Goal: Transaction & Acquisition: Purchase product/service

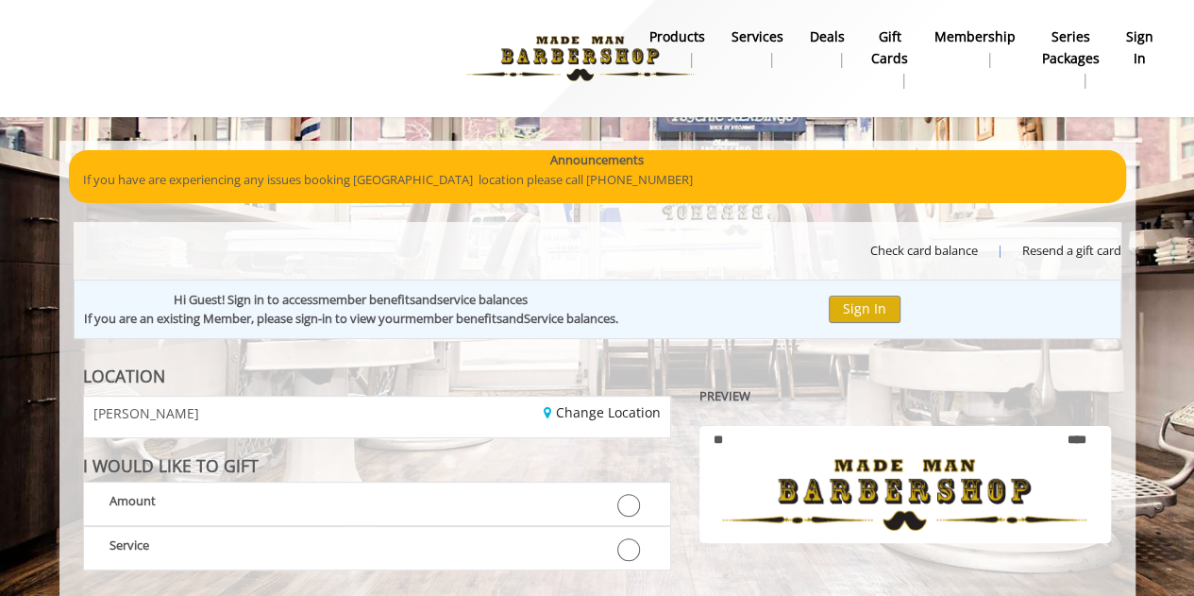
scroll to position [20, 0]
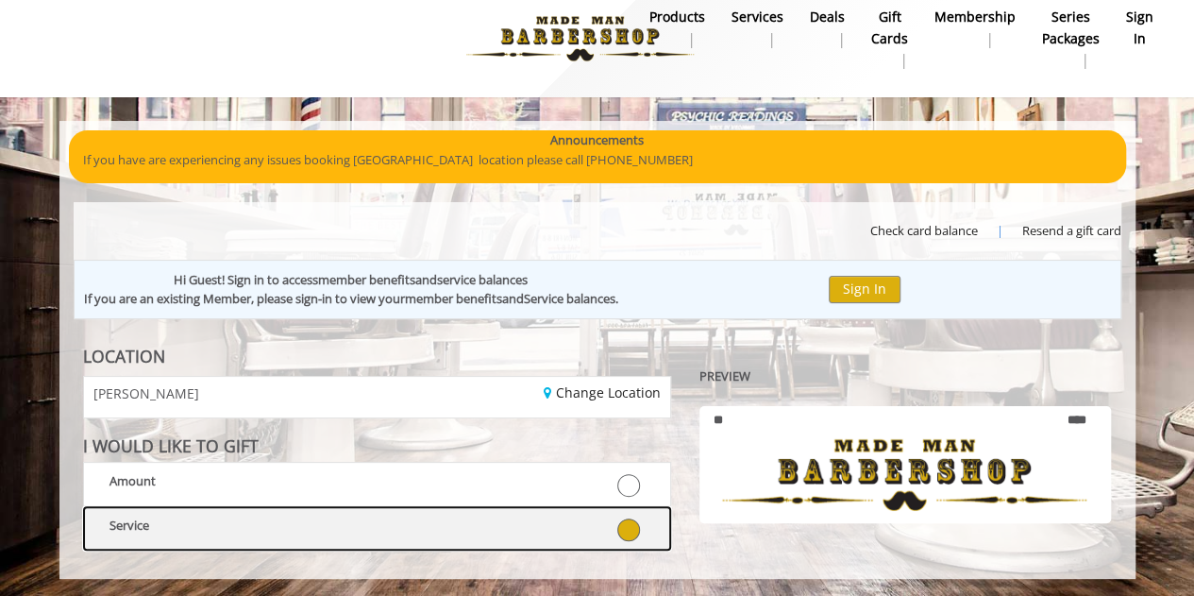
click at [626, 520] on icon at bounding box center [628, 529] width 23 height 23
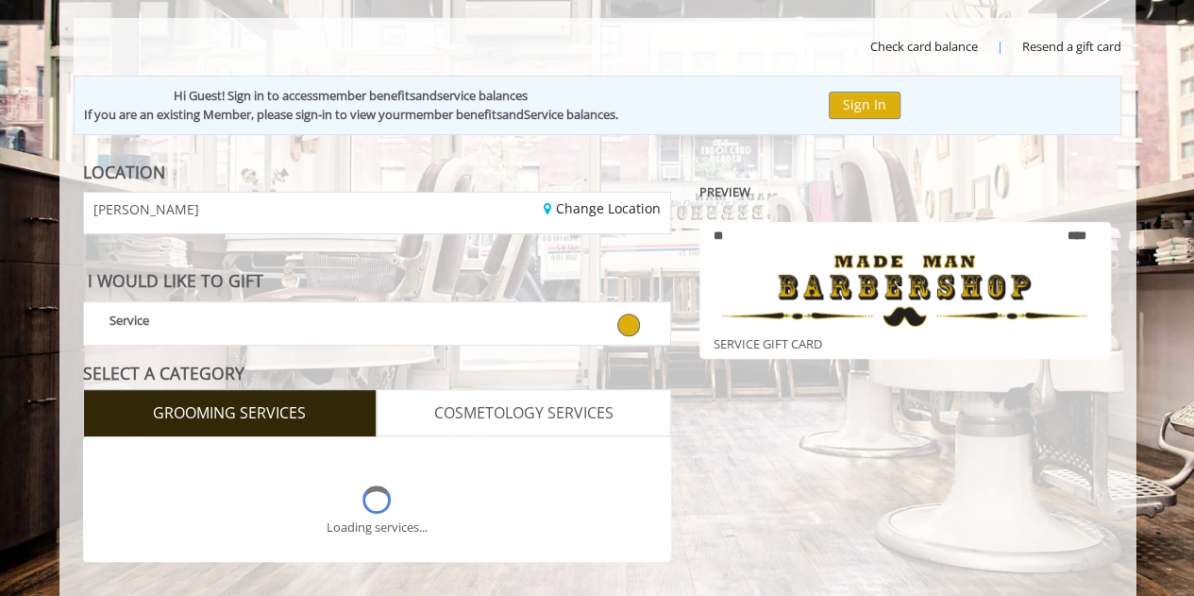
scroll to position [242, 0]
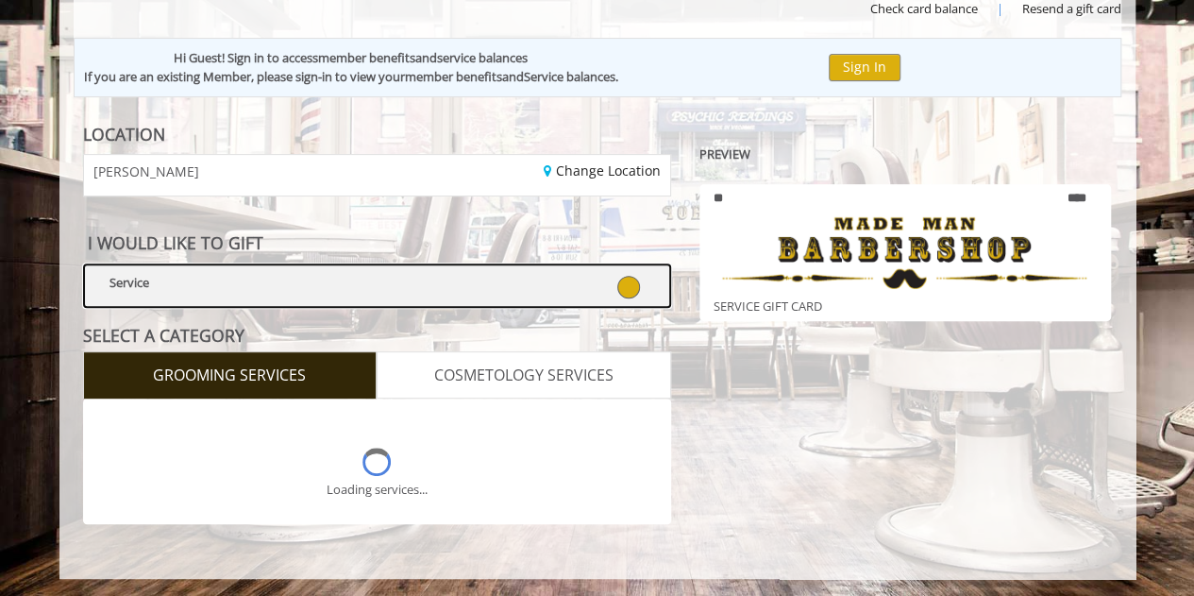
click at [630, 288] on icon at bounding box center [628, 287] width 23 height 23
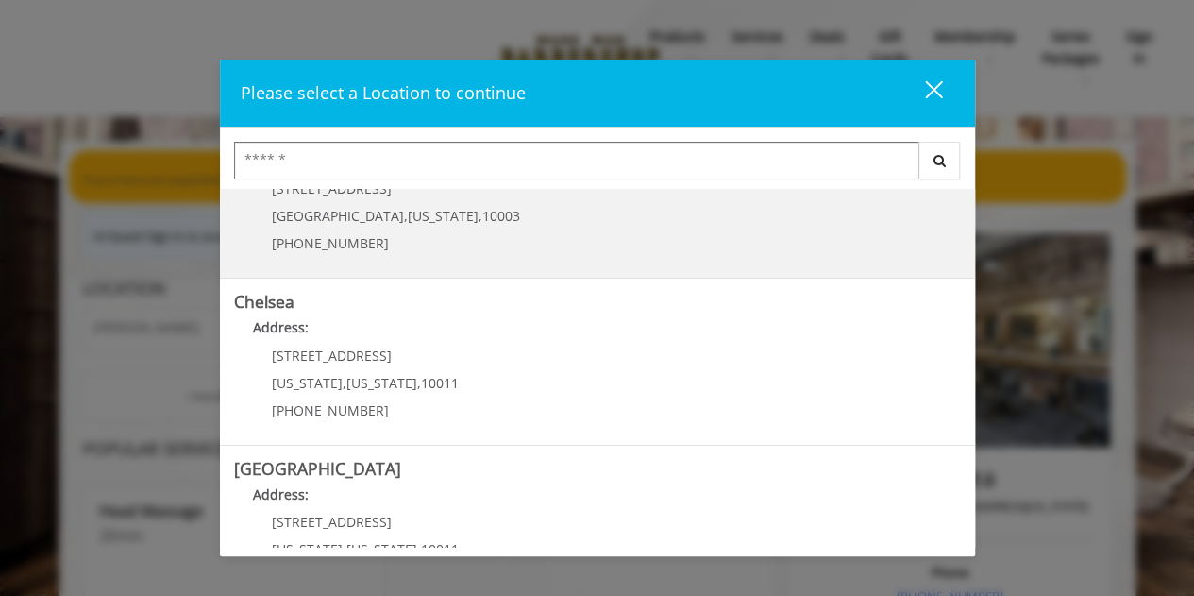
scroll to position [189, 0]
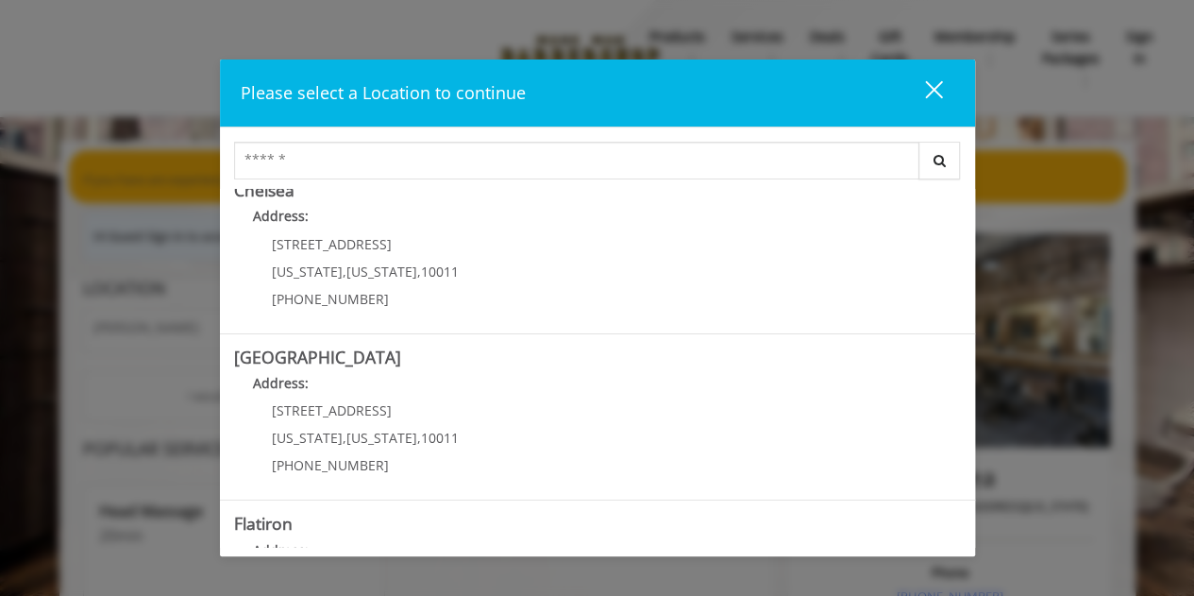
click at [927, 90] on div "close" at bounding box center [922, 93] width 38 height 28
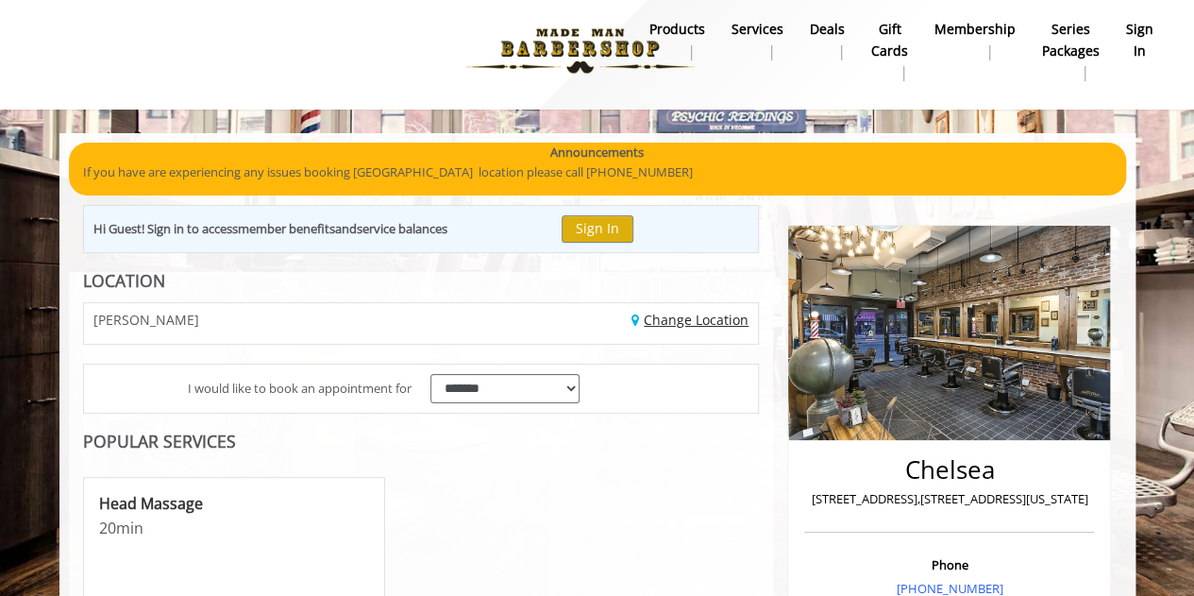
scroll to position [0, 0]
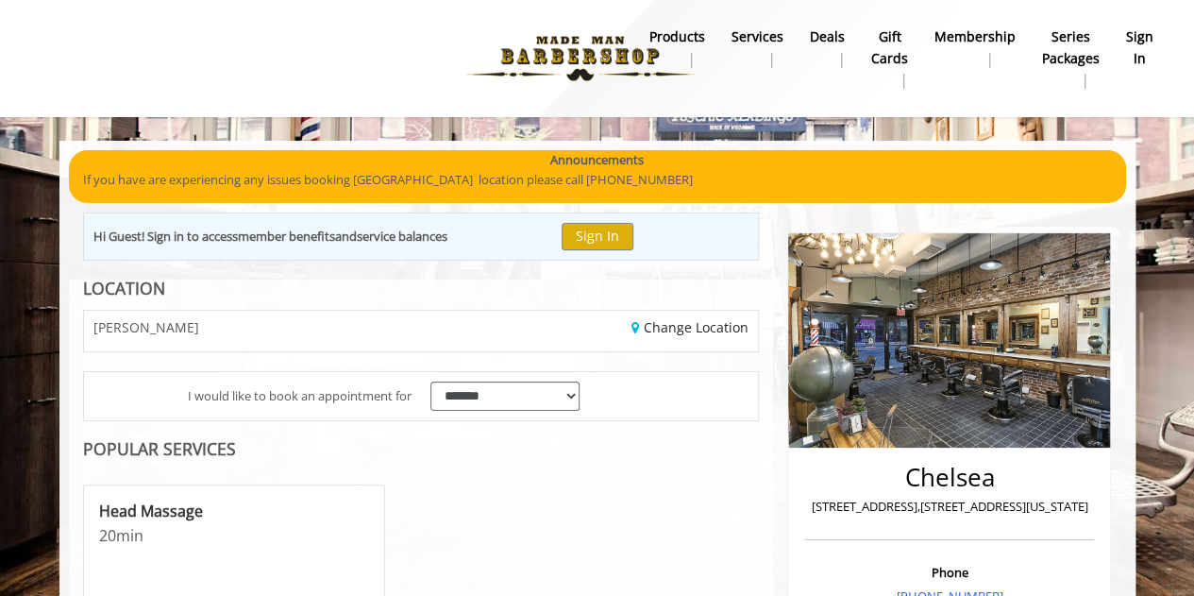
click at [900, 50] on b "gift cards" at bounding box center [889, 47] width 37 height 42
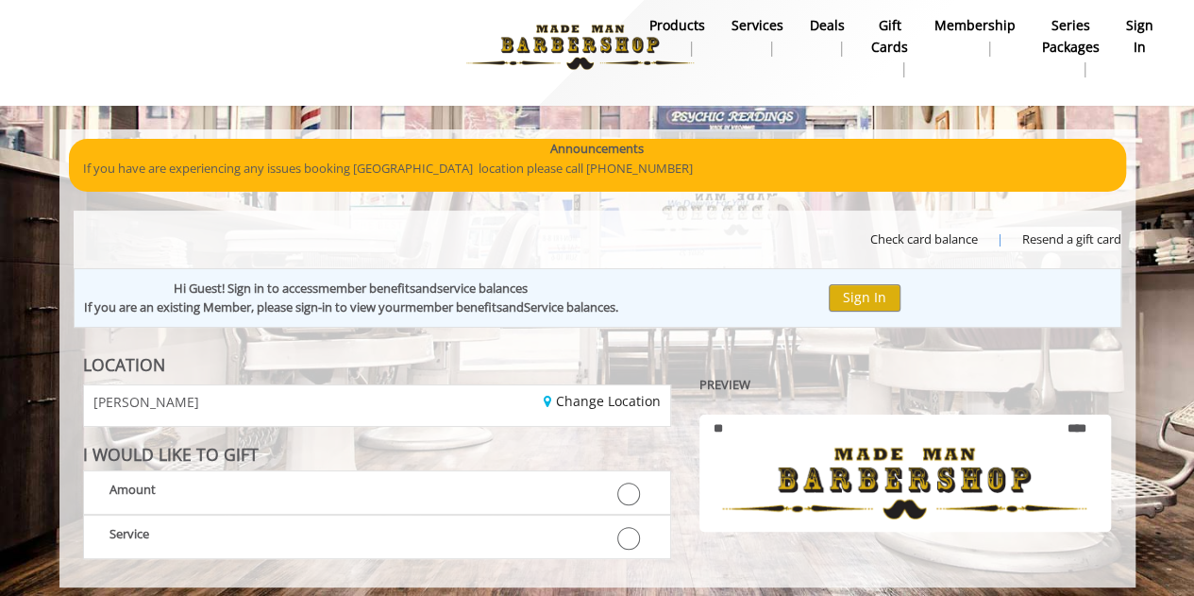
scroll to position [20, 0]
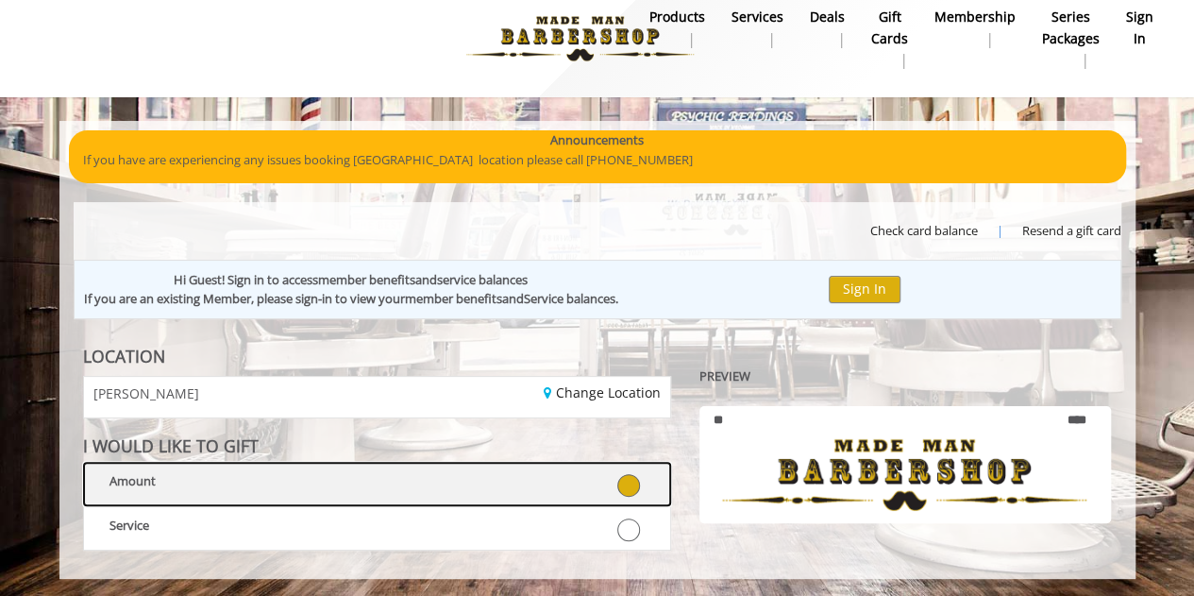
click at [629, 482] on icon at bounding box center [628, 485] width 23 height 23
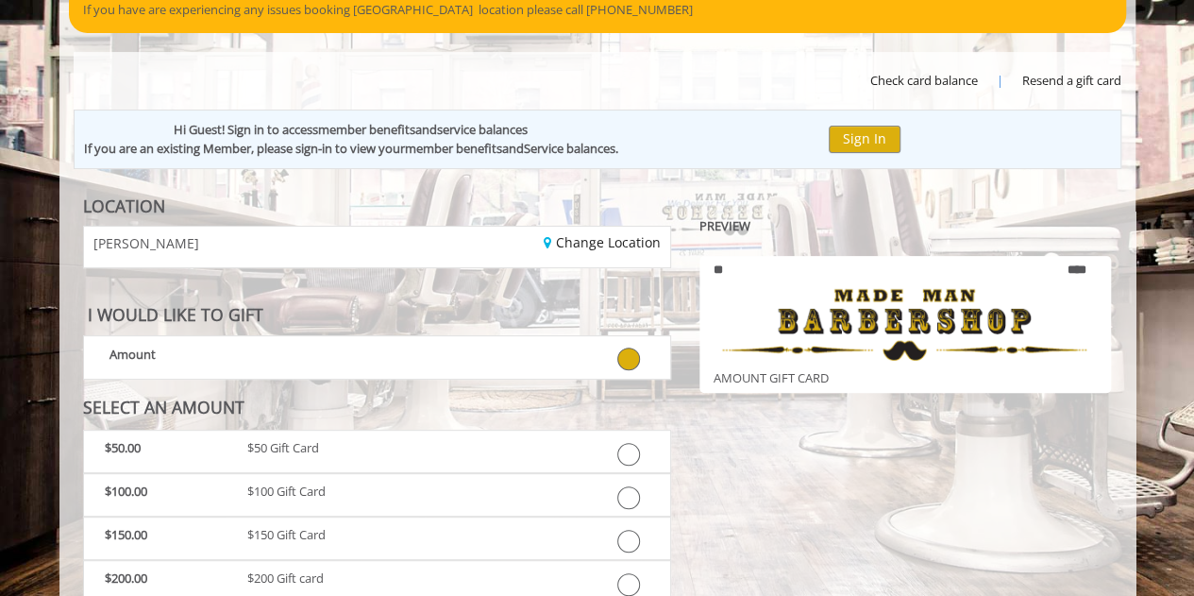
scroll to position [221, 0]
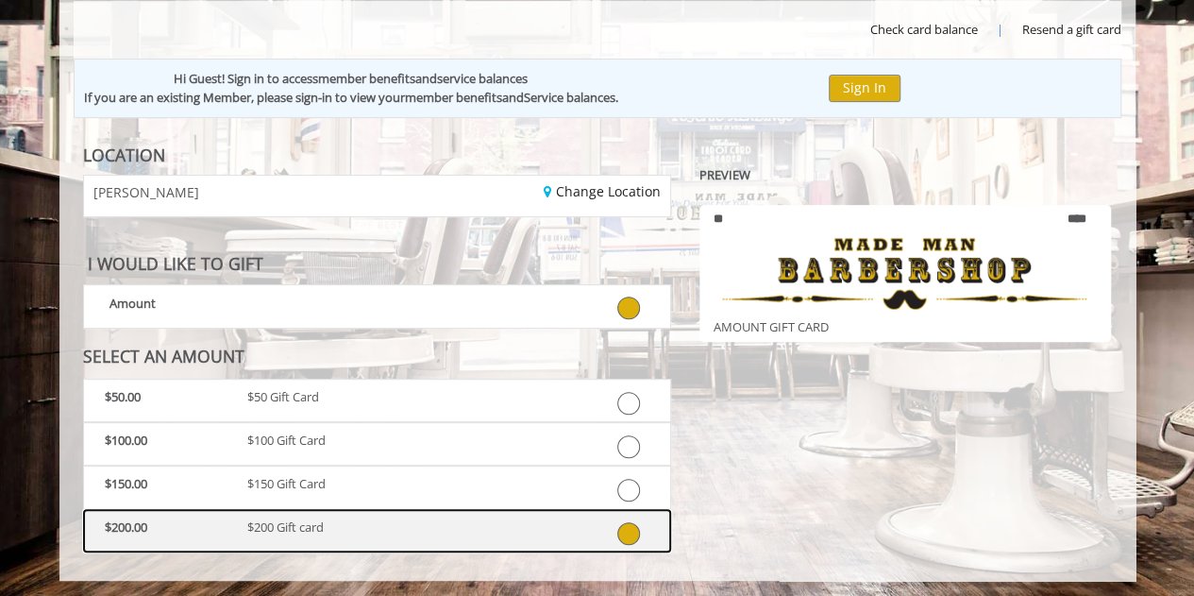
click at [632, 528] on icon at bounding box center [628, 533] width 23 height 23
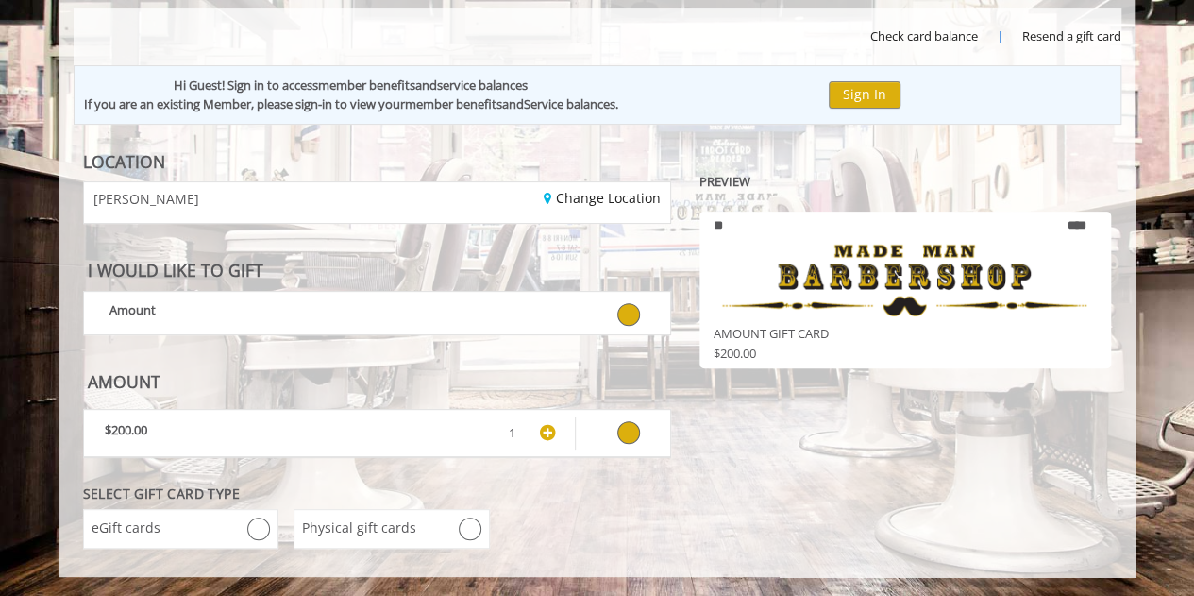
scroll to position [210, 0]
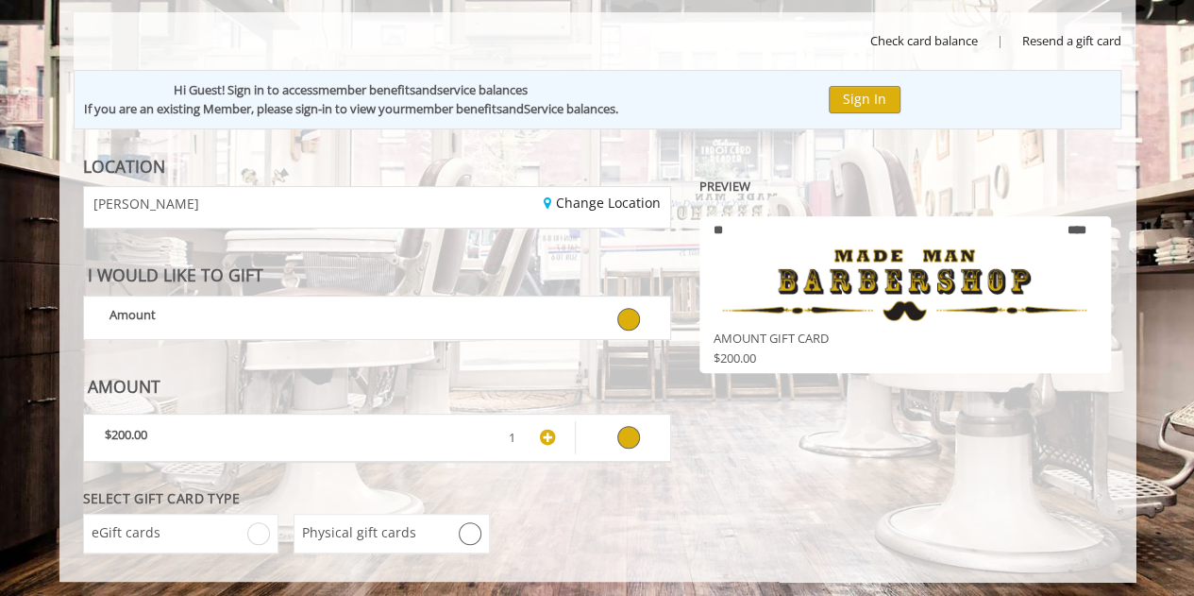
click at [259, 537] on icon at bounding box center [258, 533] width 23 height 23
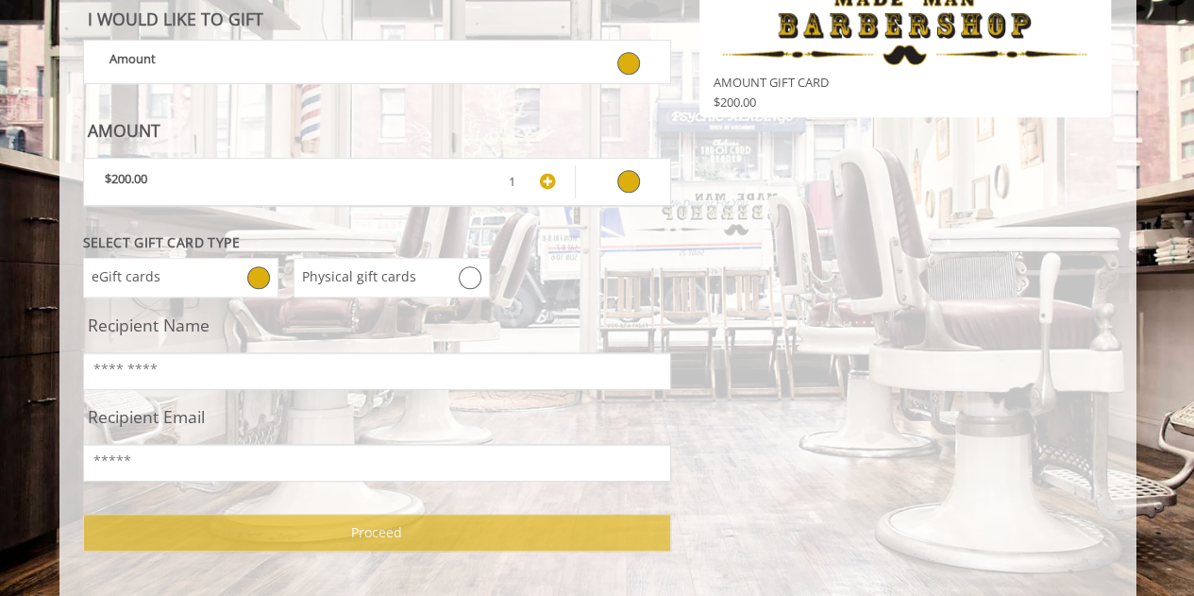
scroll to position [483, 0]
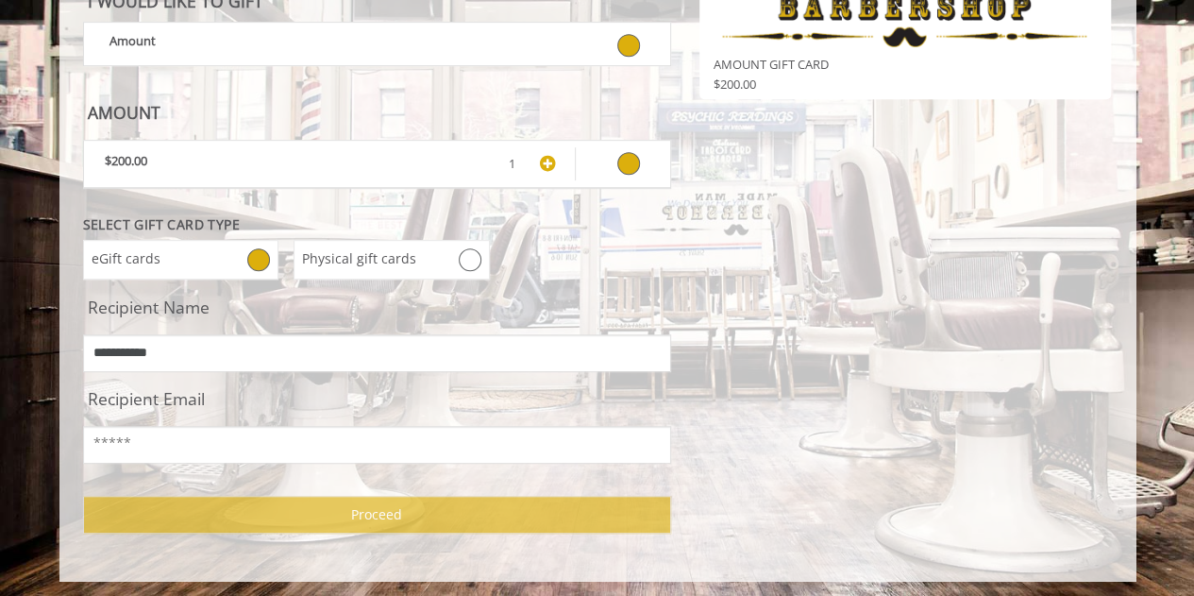
type input "**********"
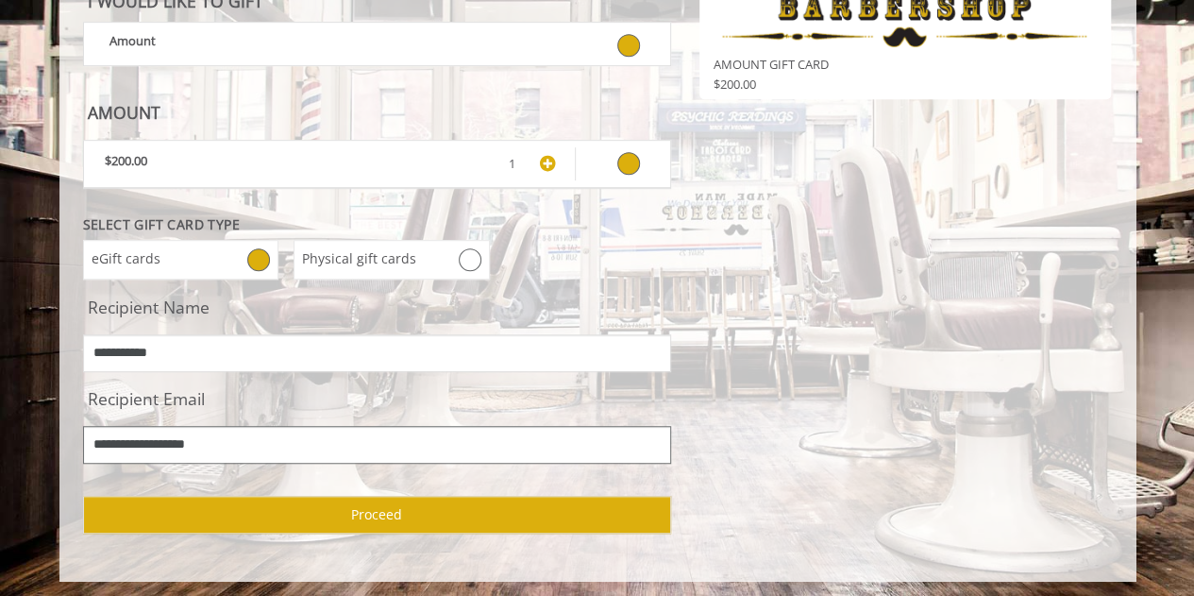
type input "**********"
click at [342, 502] on button "Proceed" at bounding box center [377, 515] width 588 height 38
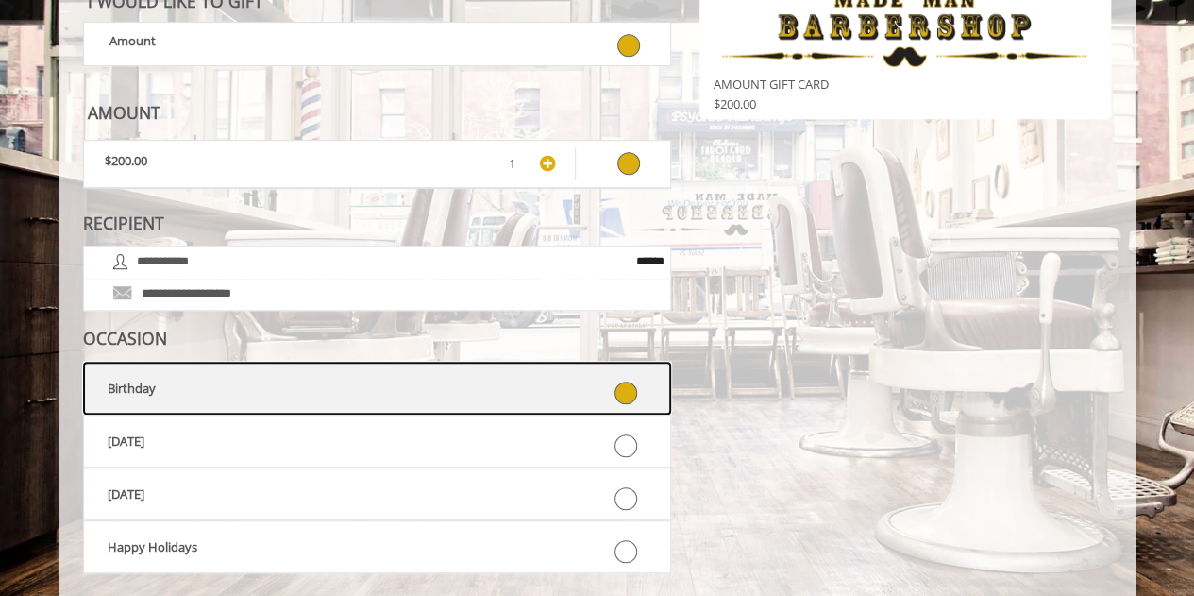
scroll to position [501, 0]
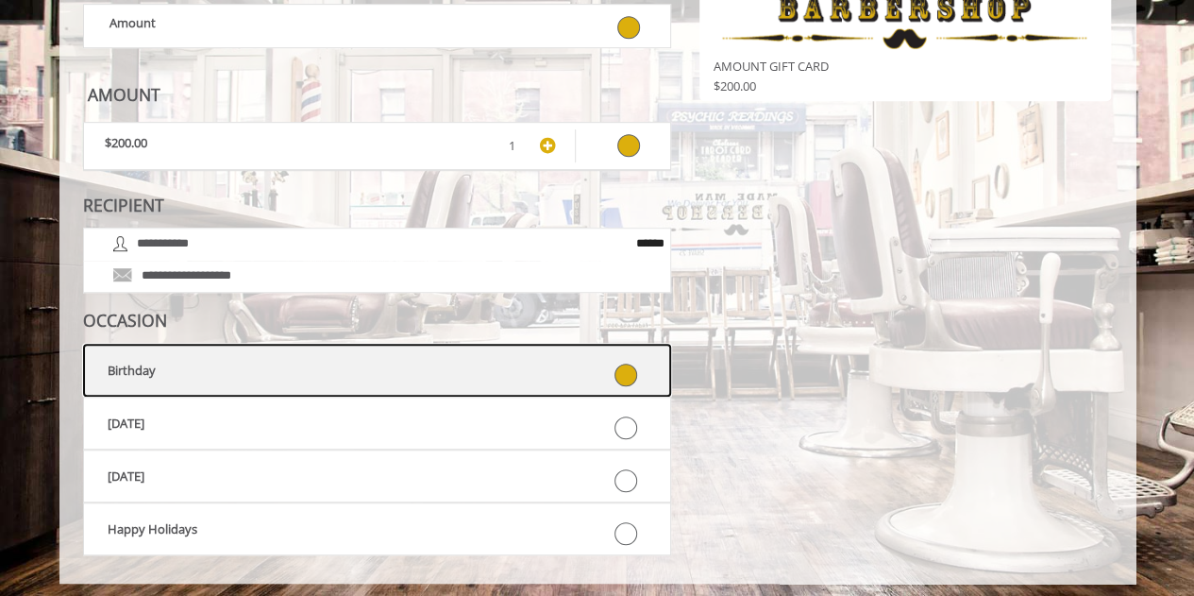
click at [631, 370] on icon at bounding box center [626, 374] width 23 height 23
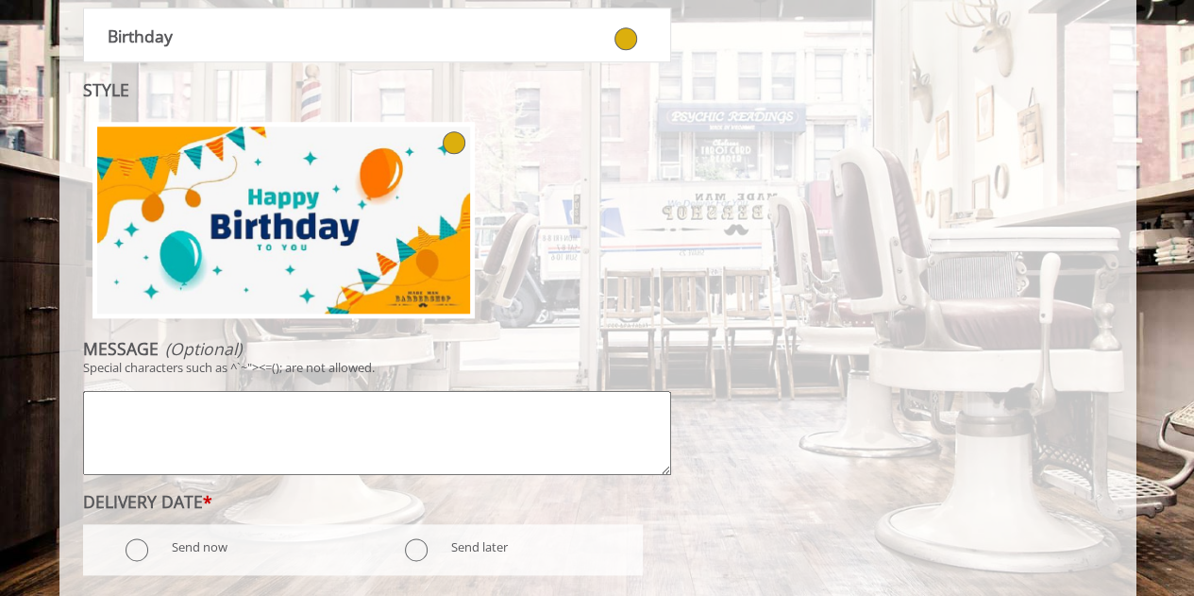
scroll to position [878, 0]
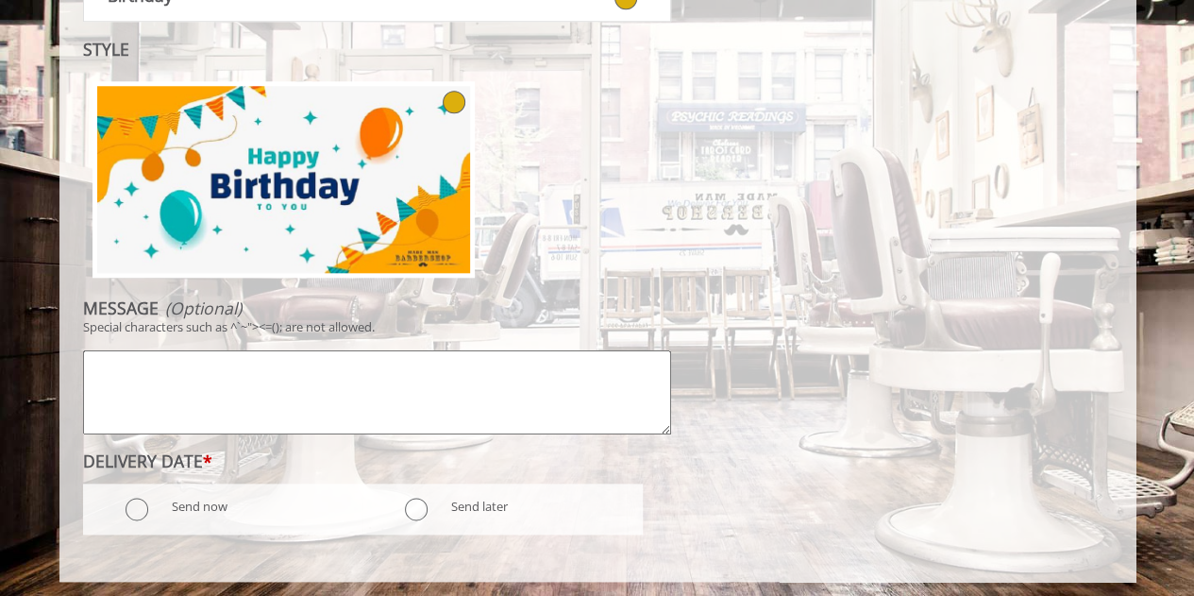
click at [336, 406] on textarea at bounding box center [377, 392] width 588 height 84
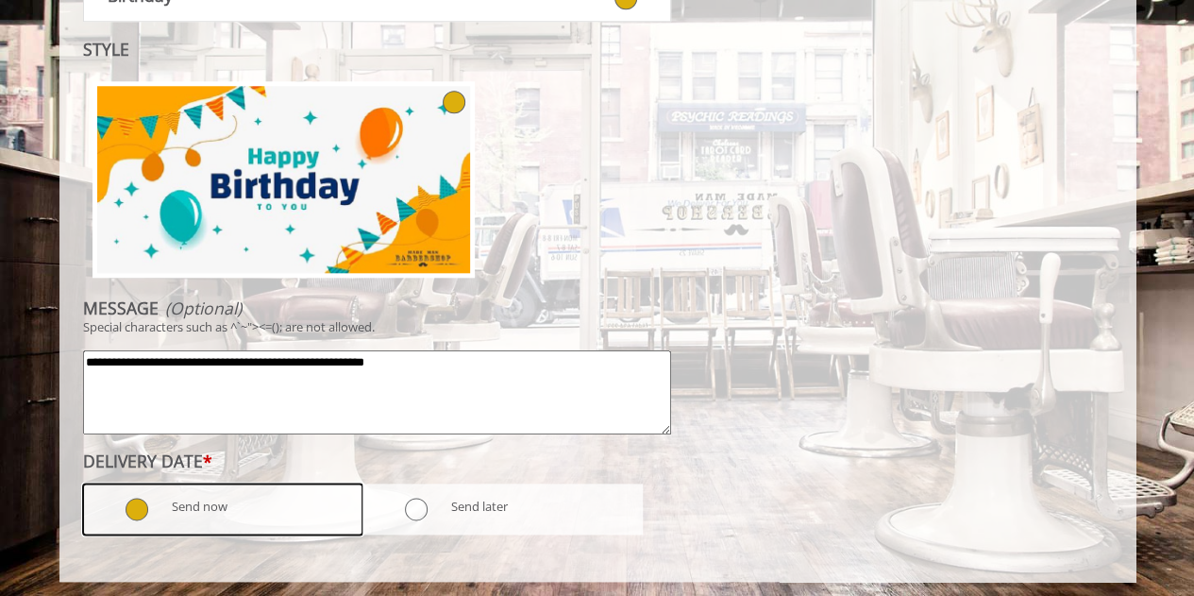
type textarea "**********"
click at [138, 513] on icon at bounding box center [137, 509] width 23 height 23
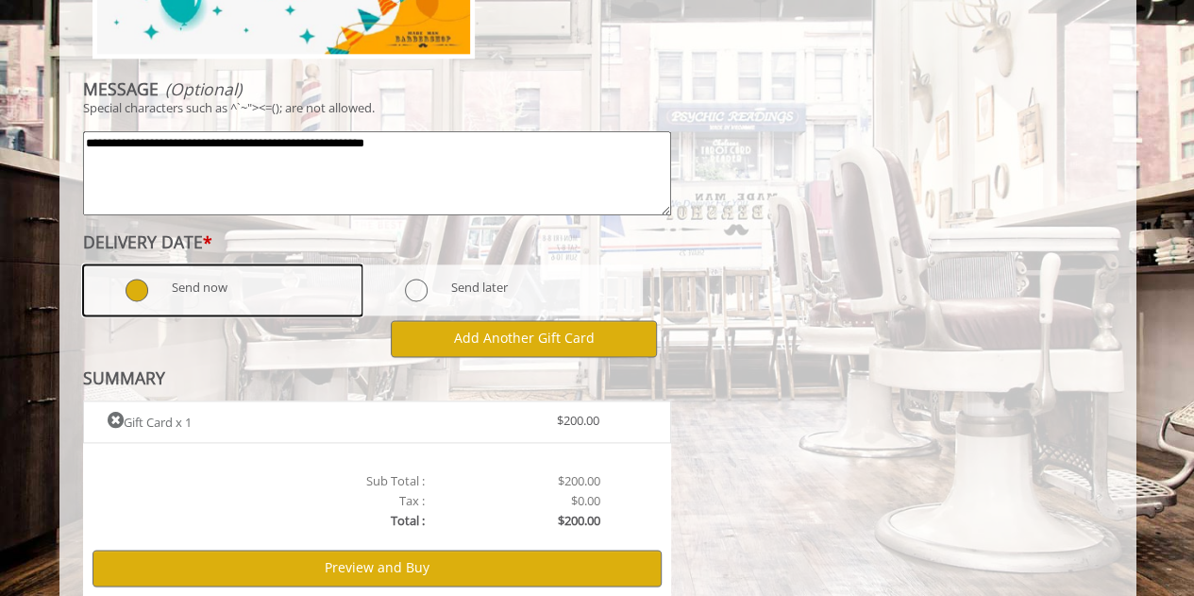
scroll to position [1165, 0]
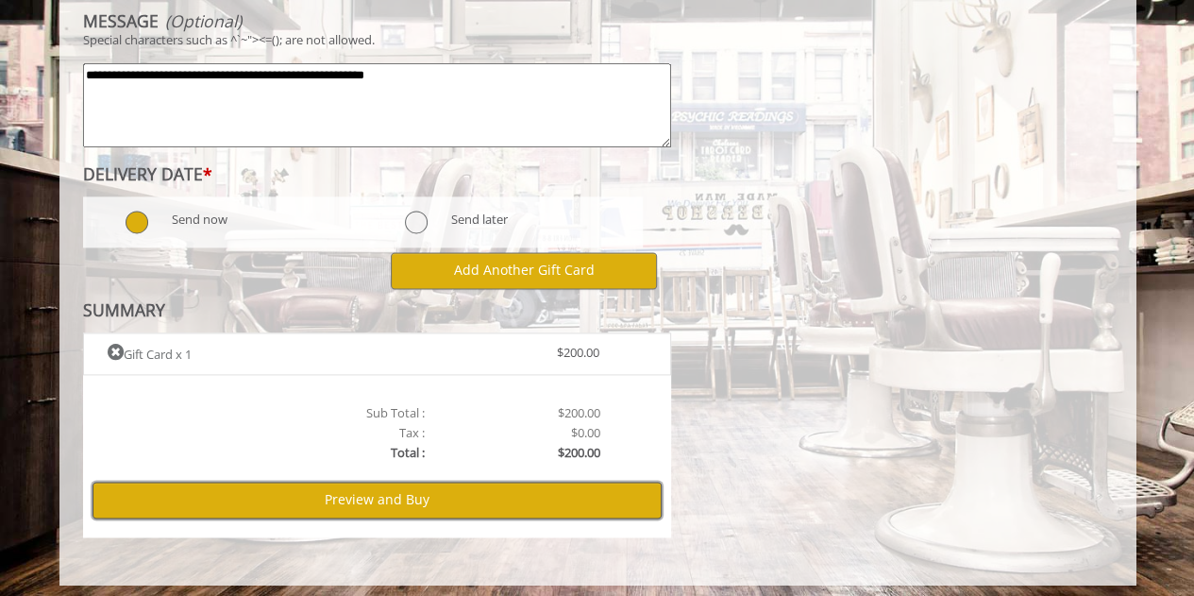
click at [281, 492] on button "Preview and Buy" at bounding box center [377, 499] width 569 height 37
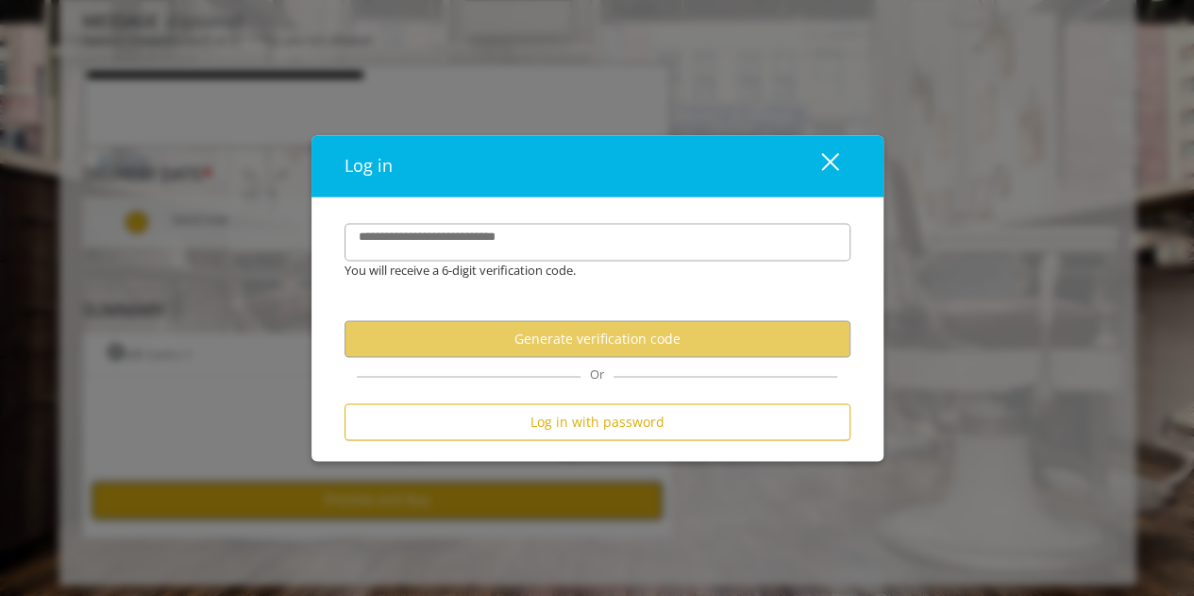
scroll to position [0, 0]
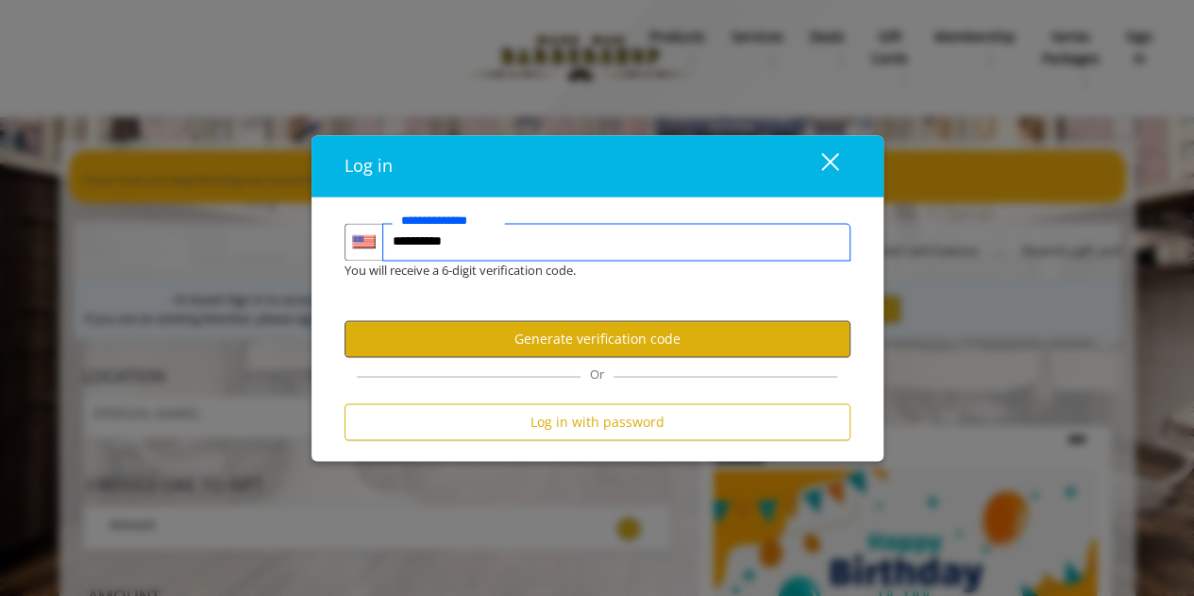
type input "**********"
click at [678, 335] on button "Generate verification code" at bounding box center [598, 338] width 506 height 37
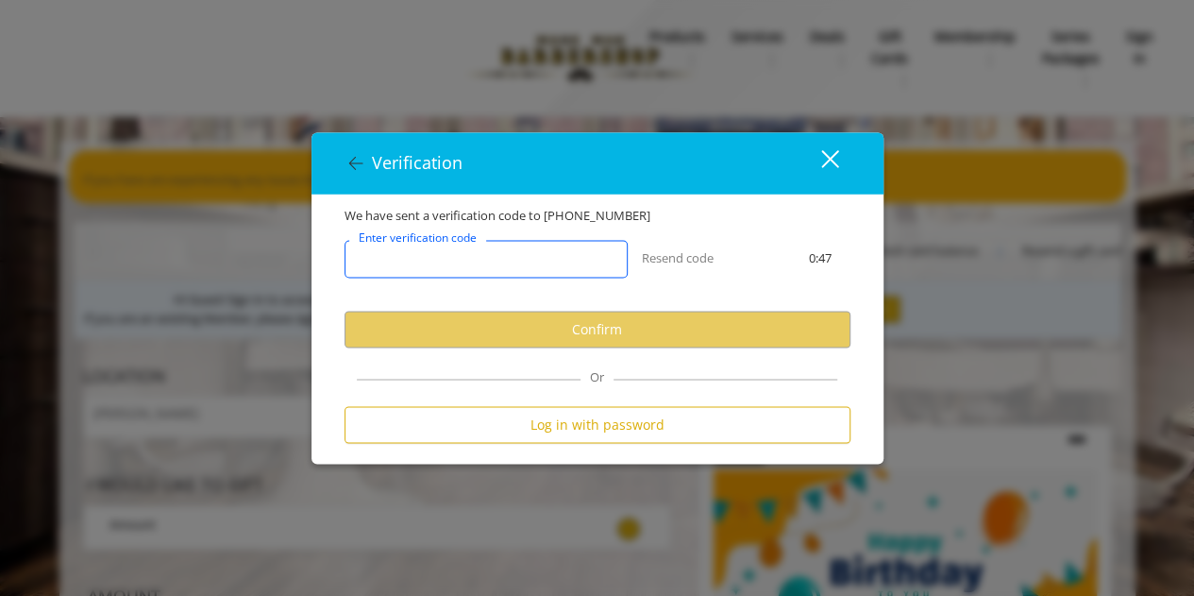
click at [542, 256] on input "Enter verification code" at bounding box center [486, 259] width 283 height 38
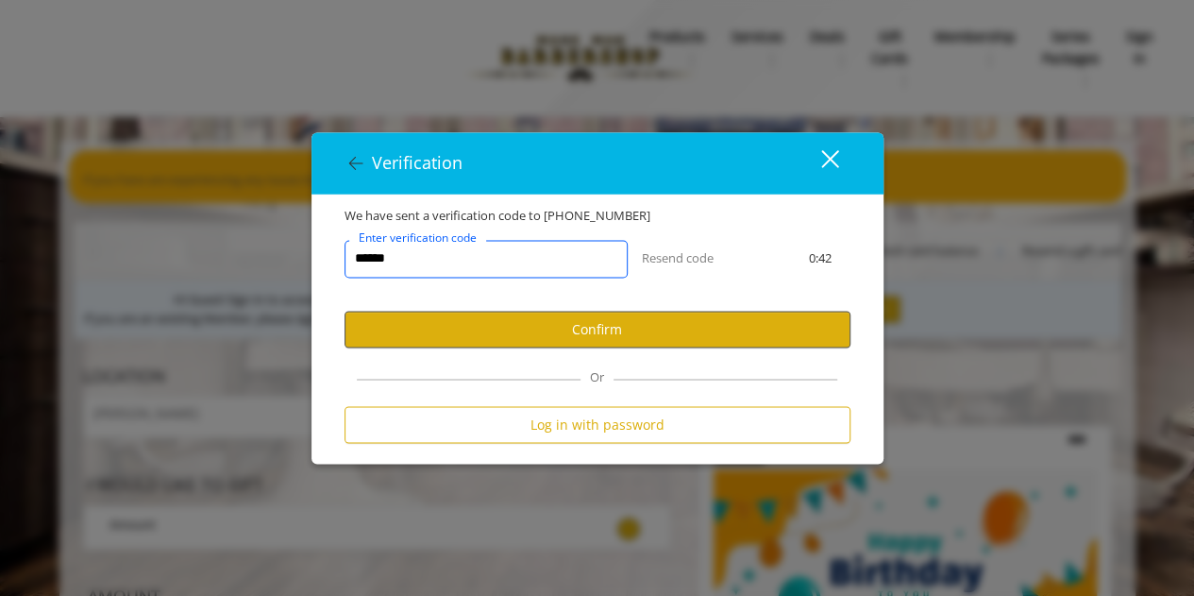
type input "******"
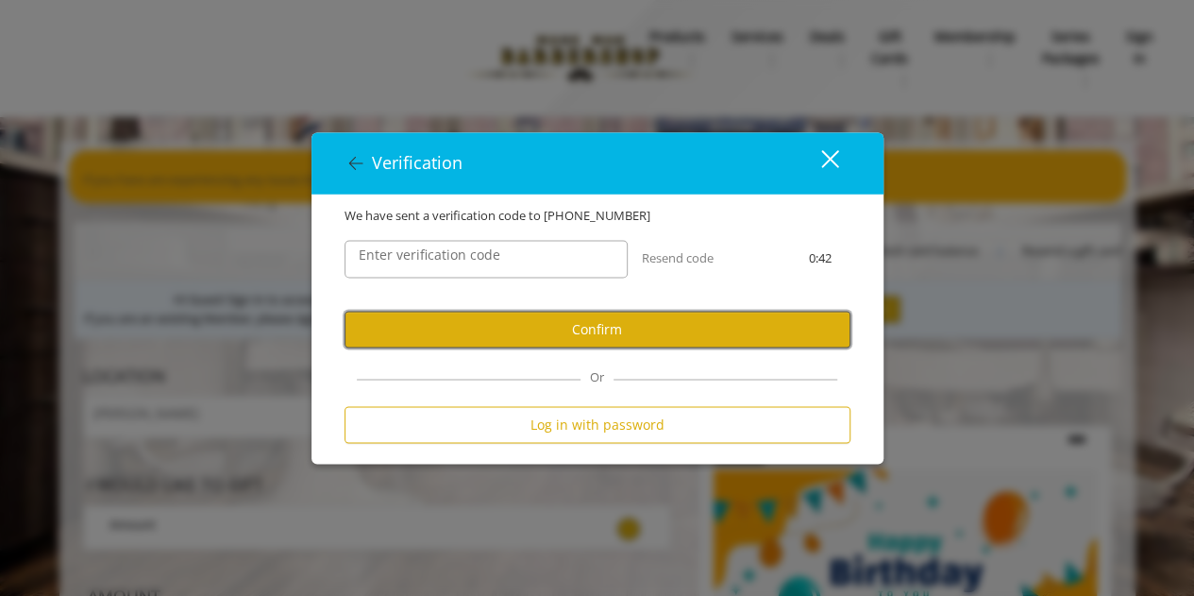
click at [583, 328] on button "Confirm" at bounding box center [598, 329] width 506 height 37
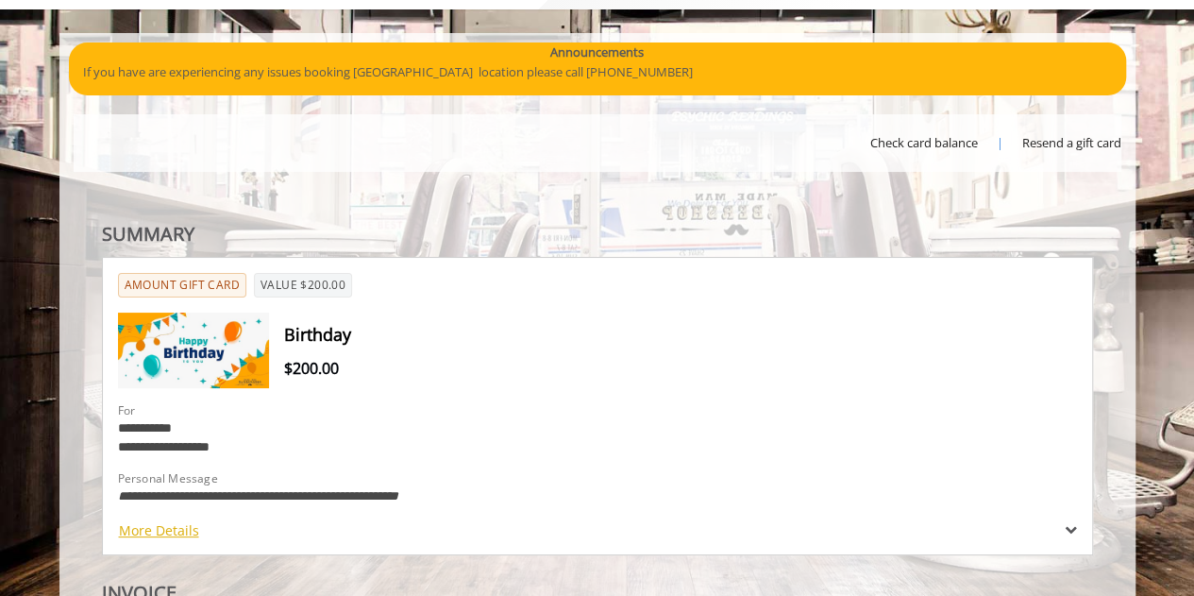
select select "***"
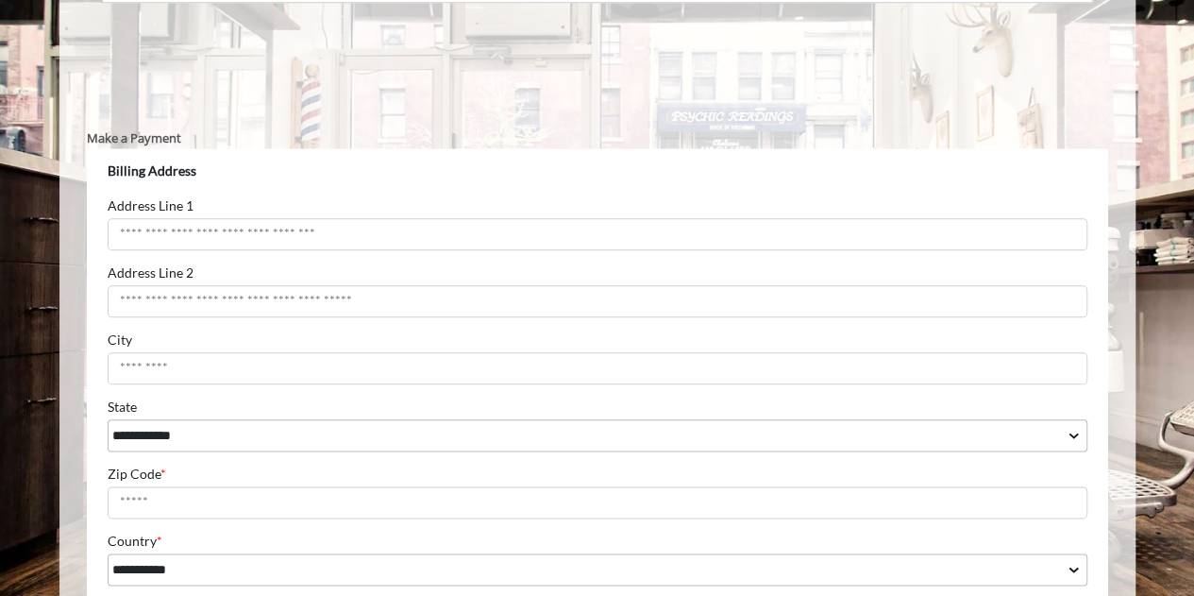
scroll to position [1038, 0]
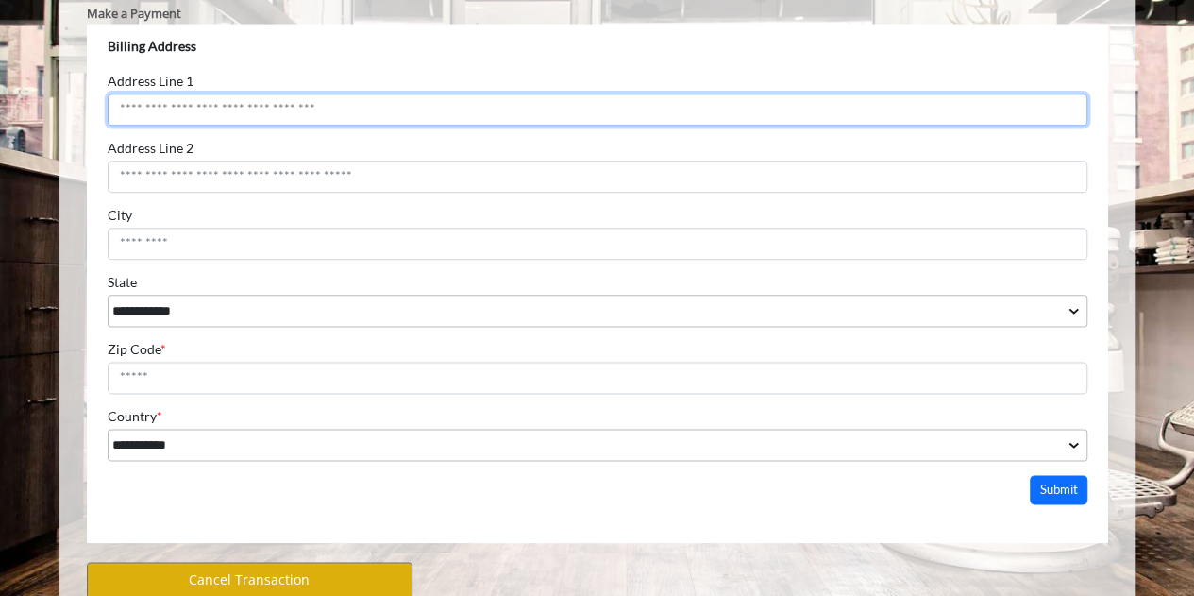
click at [222, 111] on input "Address Line 1" at bounding box center [597, 109] width 981 height 32
type input "**********"
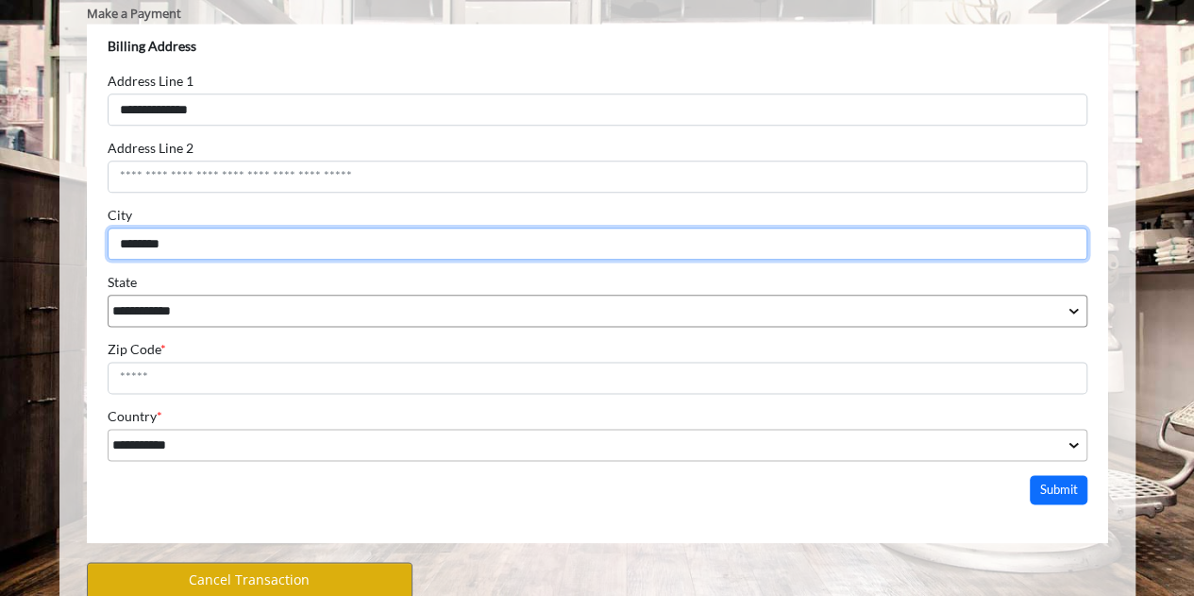
type input "********"
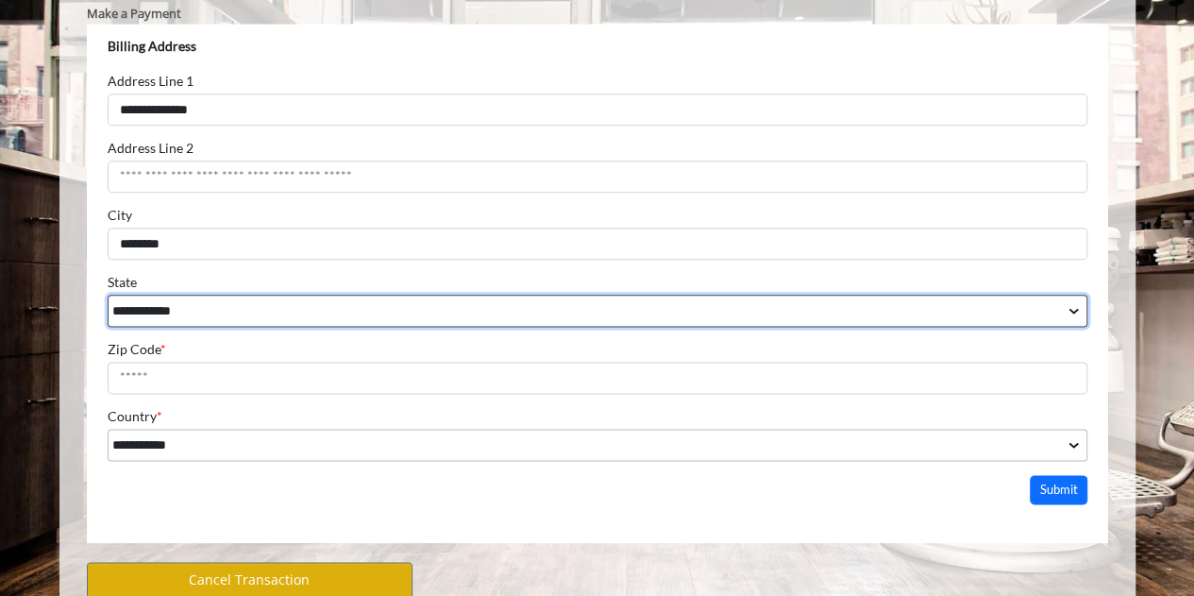
click at [237, 308] on select "**********" at bounding box center [597, 310] width 981 height 32
select select "**"
click at [107, 294] on select "**********" at bounding box center [597, 310] width 981 height 32
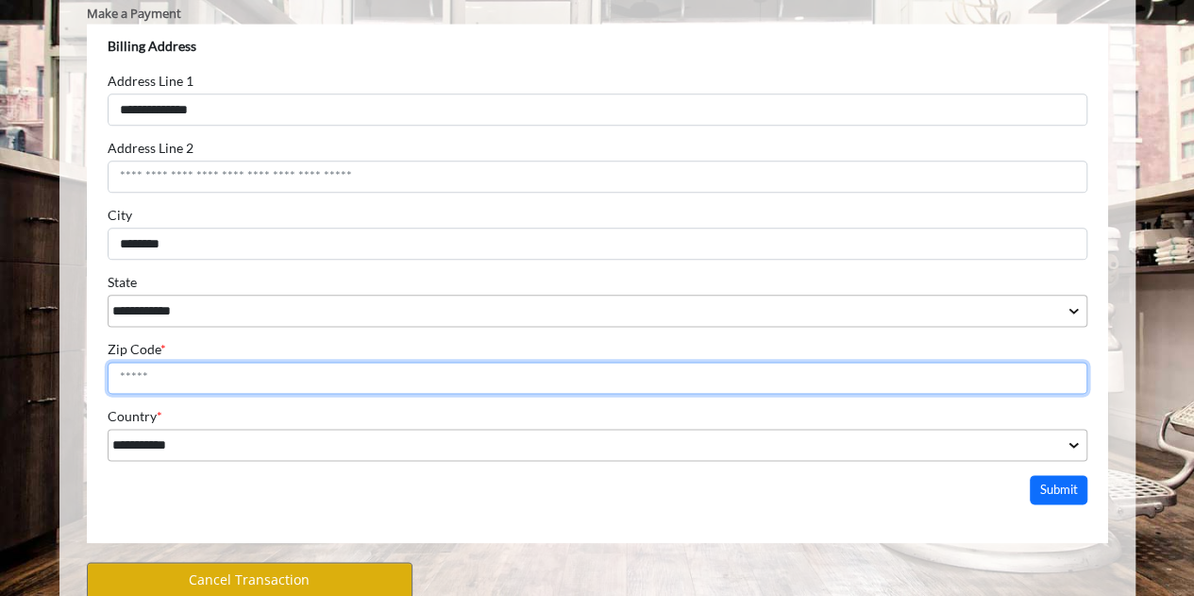
click at [222, 383] on input "Zip Code *" at bounding box center [597, 377] width 981 height 32
type input "*****"
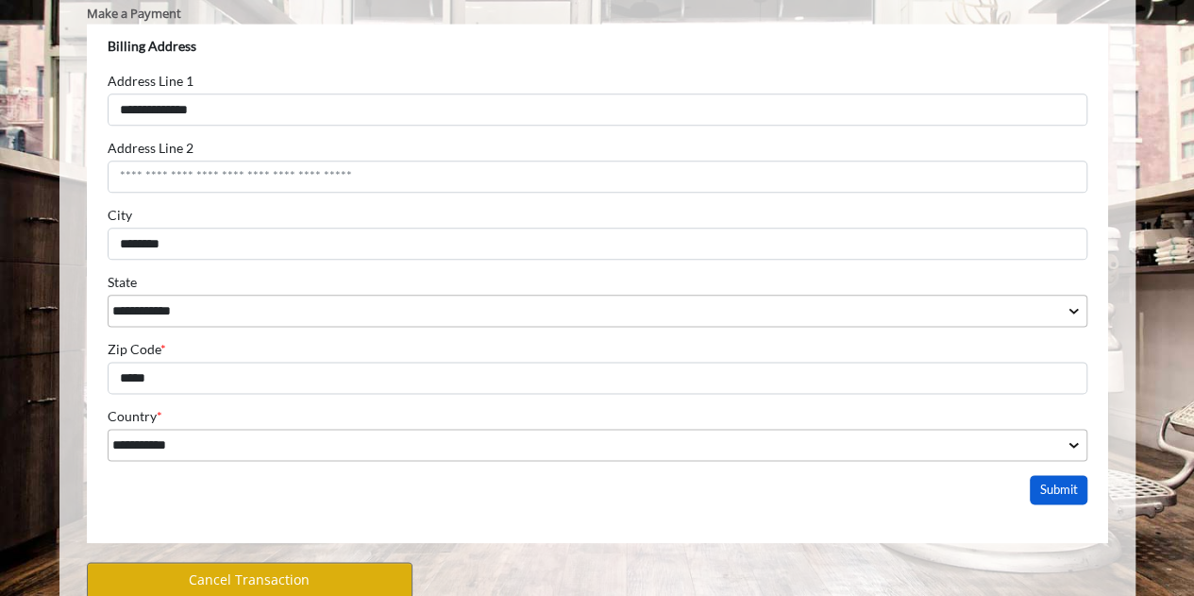
click at [1069, 492] on button "Submit" at bounding box center [1058, 488] width 59 height 29
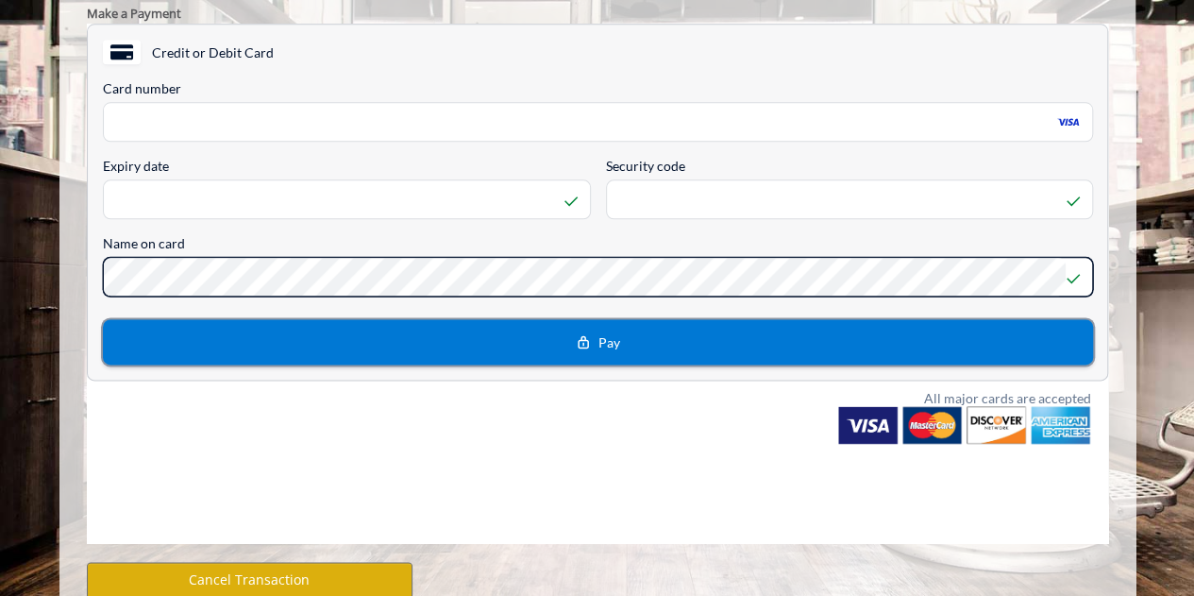
click at [241, 351] on button "Pay" at bounding box center [597, 340] width 990 height 45
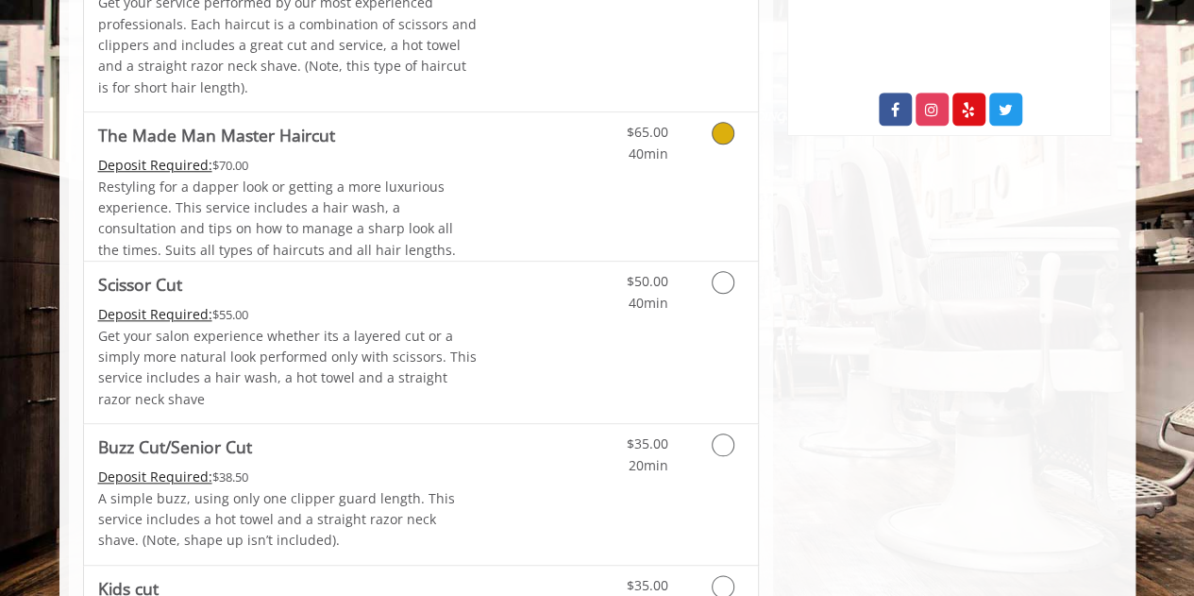
scroll to position [850, 0]
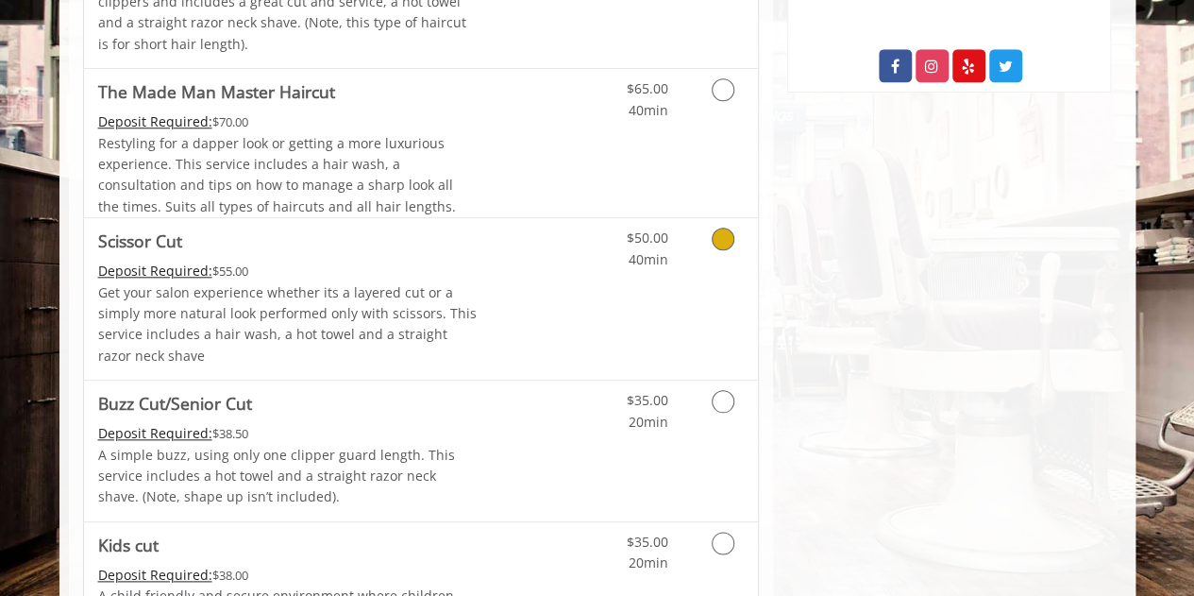
click at [724, 234] on icon "Grooming services" at bounding box center [723, 239] width 23 height 23
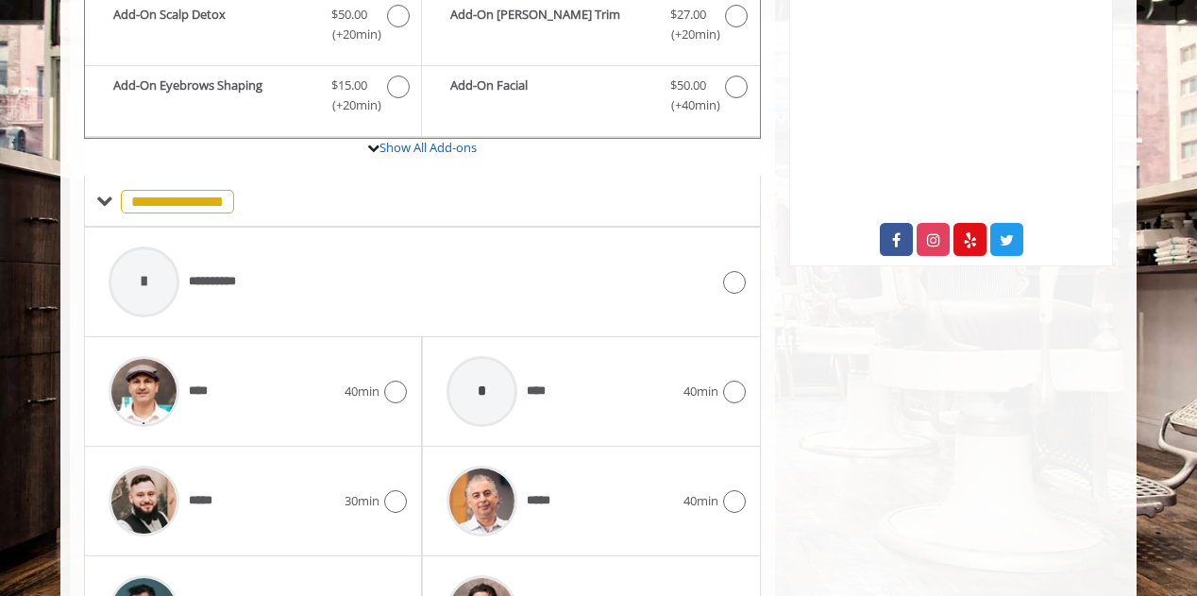
scroll to position [646, 0]
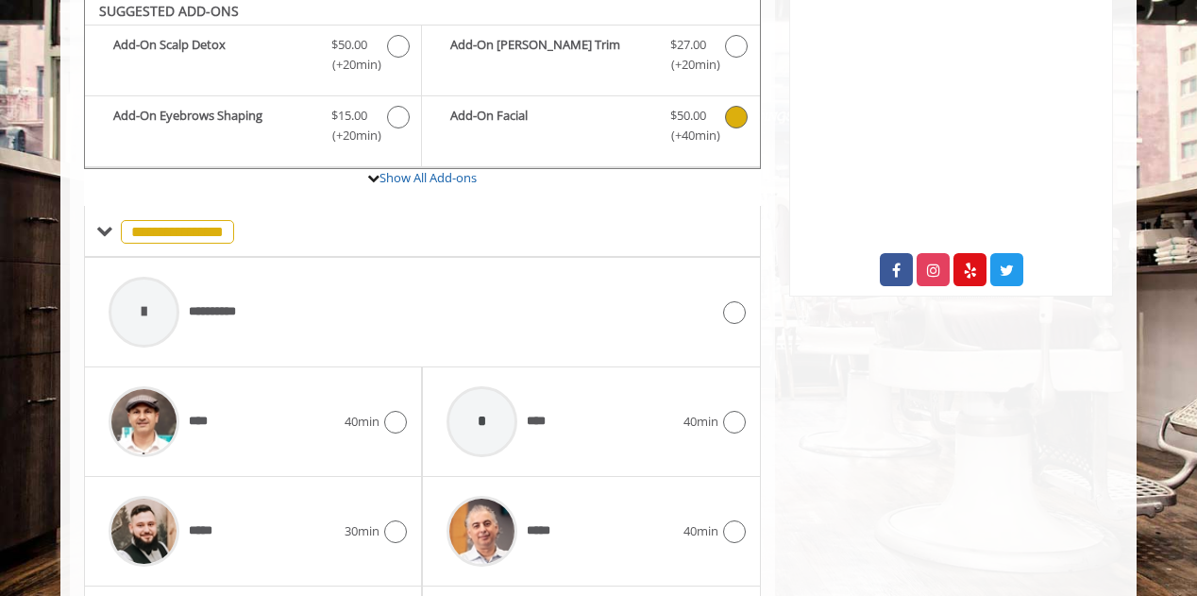
click at [733, 118] on icon "Scissor Cut Add-onS" at bounding box center [736, 117] width 23 height 23
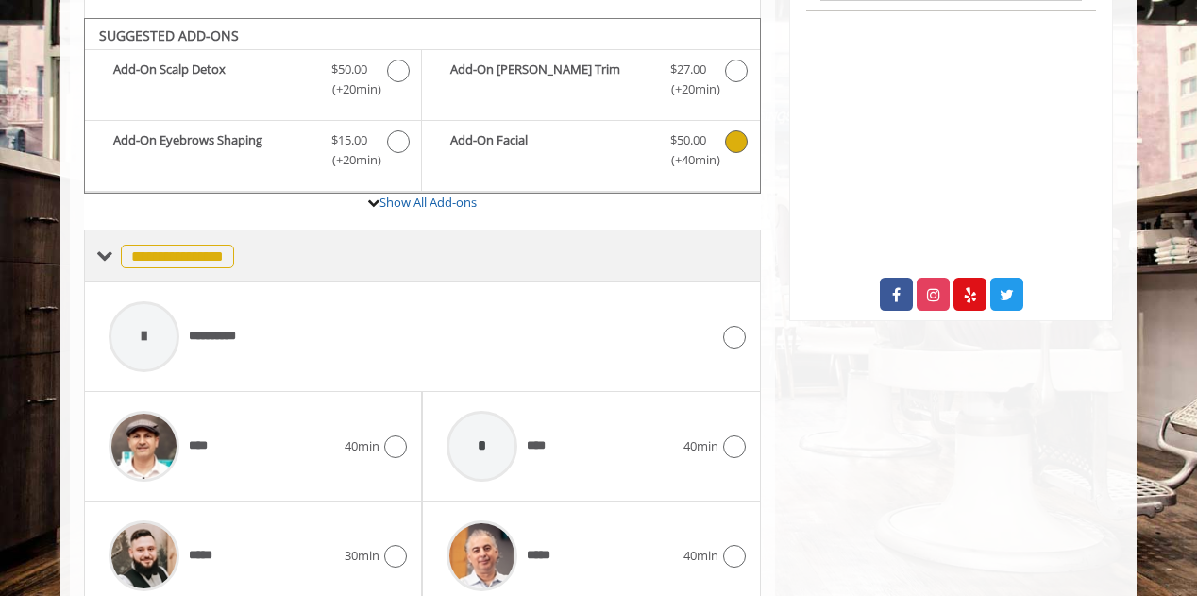
scroll to position [636, 0]
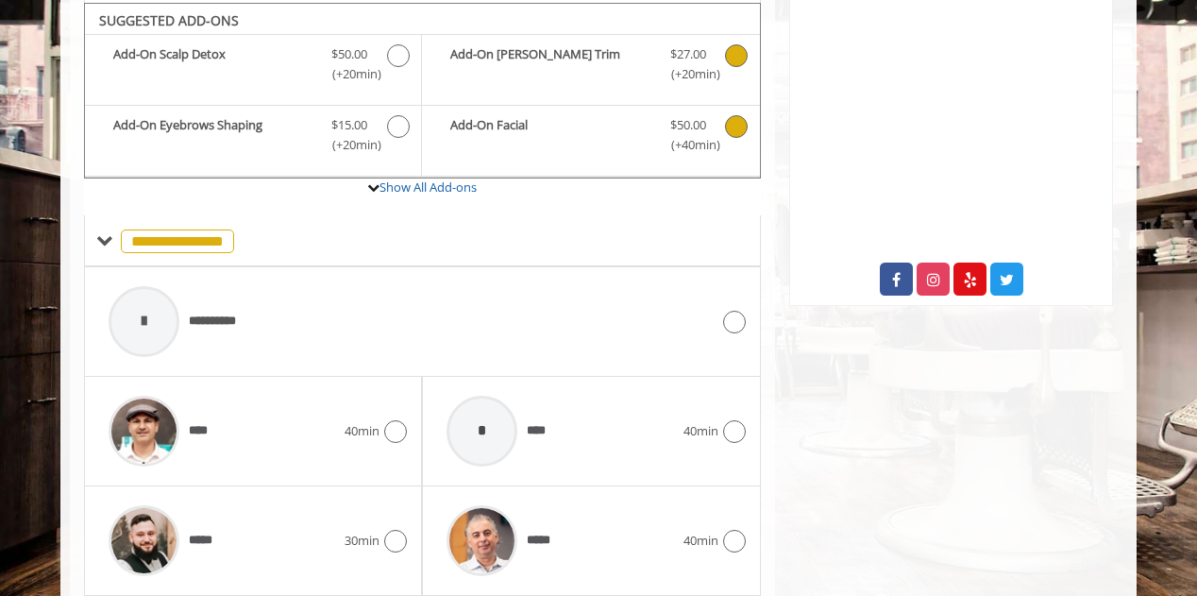
click at [736, 50] on icon "Scissor Cut Add-onS" at bounding box center [736, 55] width 23 height 23
click at [437, 181] on link "Show All Add-ons" at bounding box center [428, 186] width 97 height 17
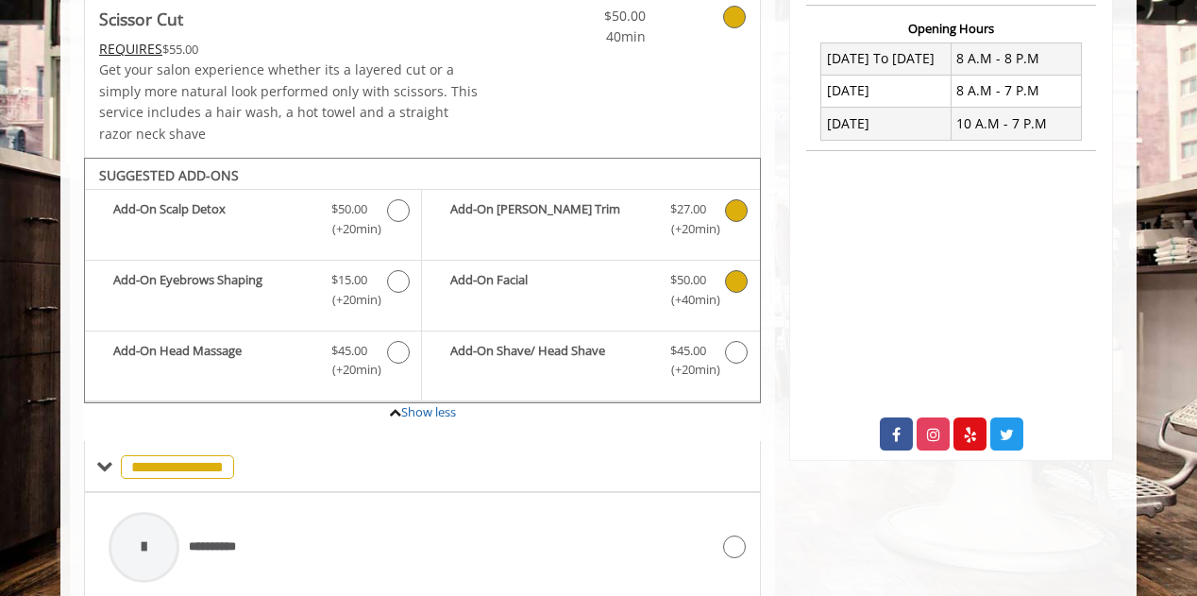
scroll to position [489, 0]
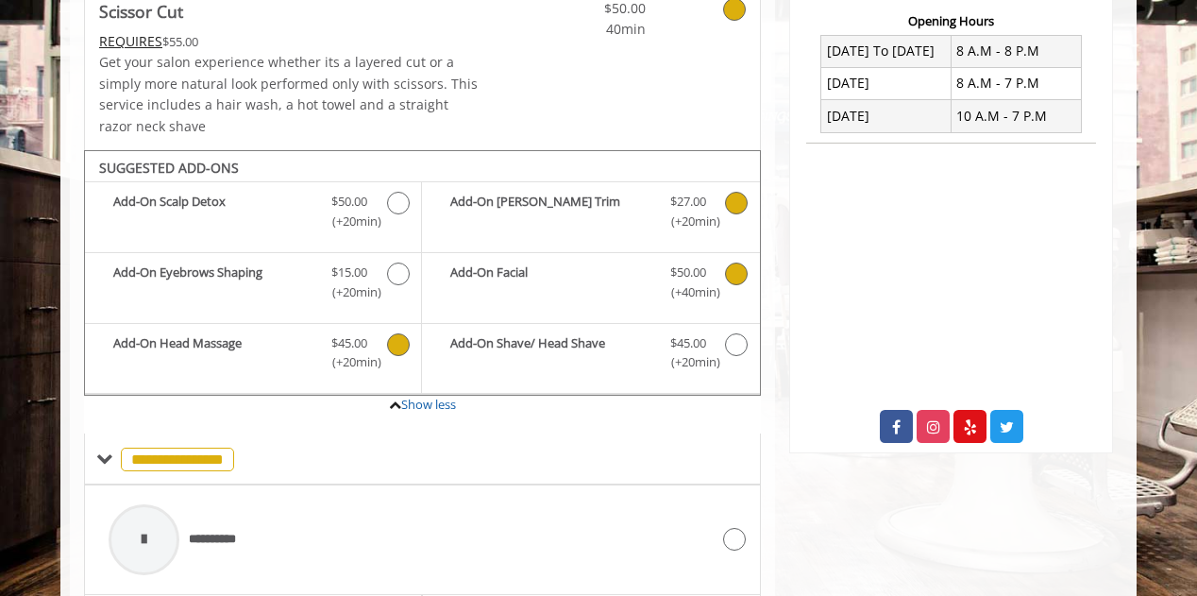
click at [391, 341] on icon "Scissor Cut Add-onS" at bounding box center [398, 344] width 23 height 23
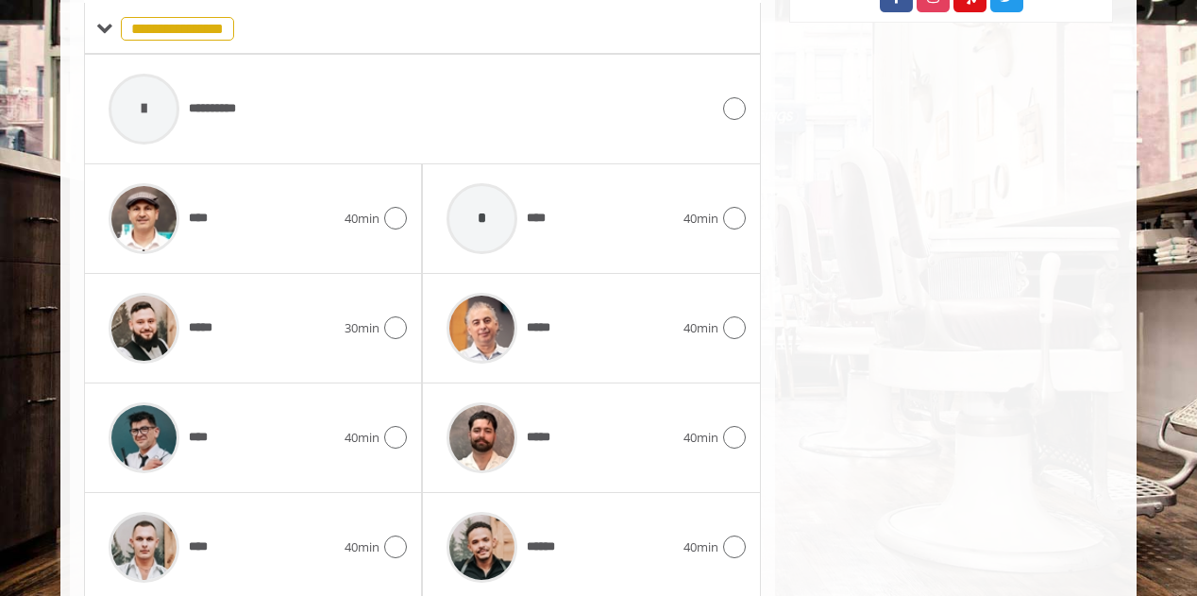
scroll to position [1014, 0]
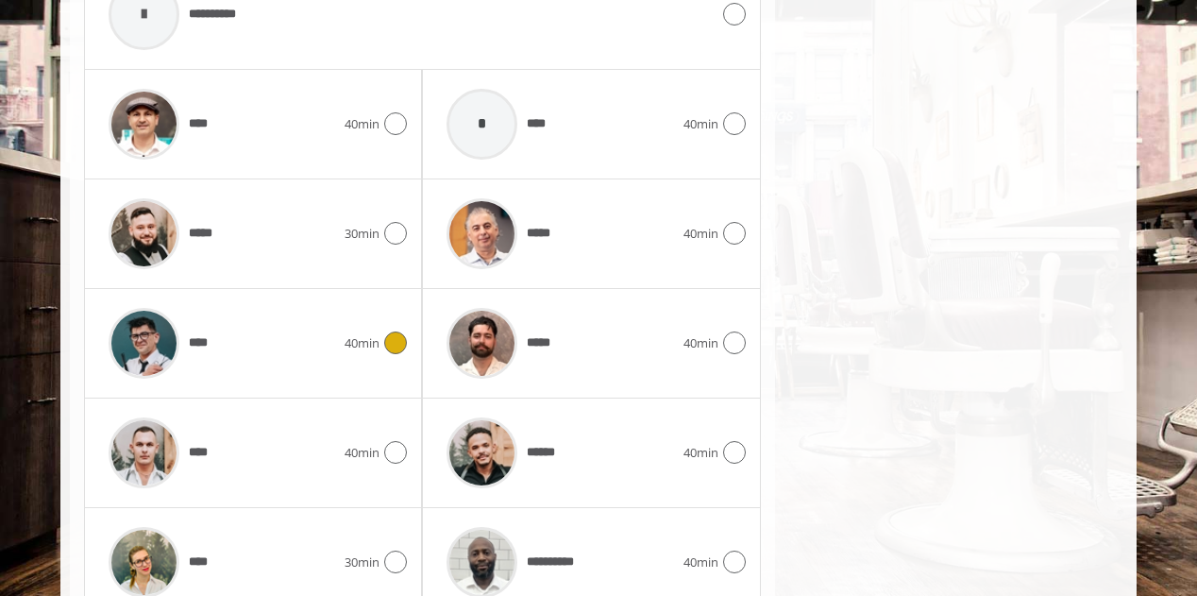
click at [396, 331] on icon at bounding box center [395, 342] width 23 height 23
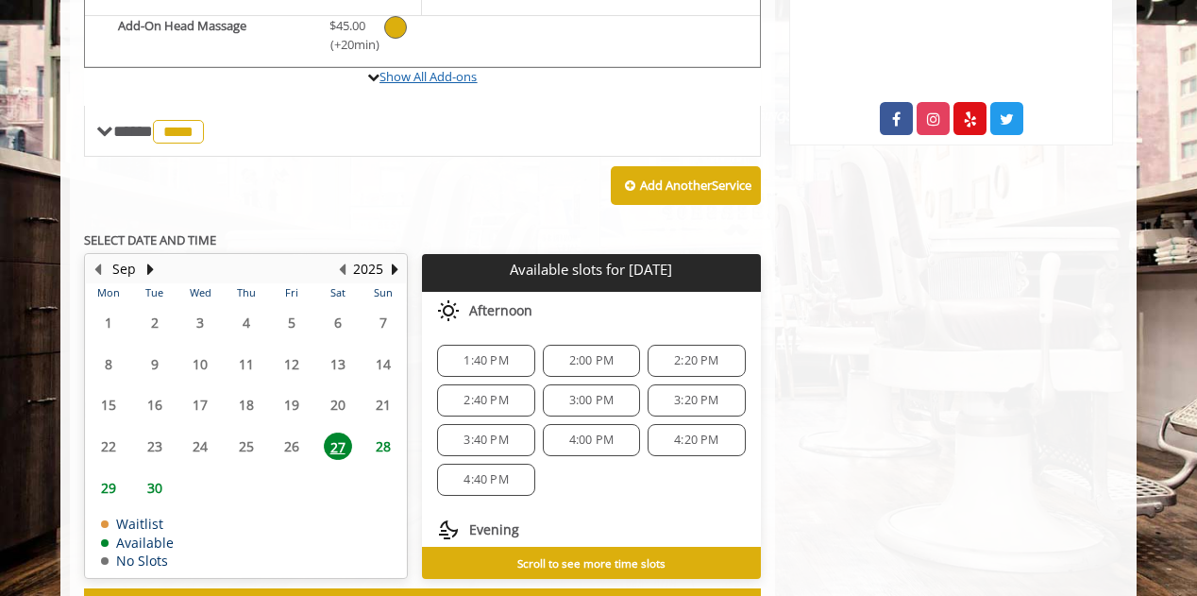
scroll to position [825, 0]
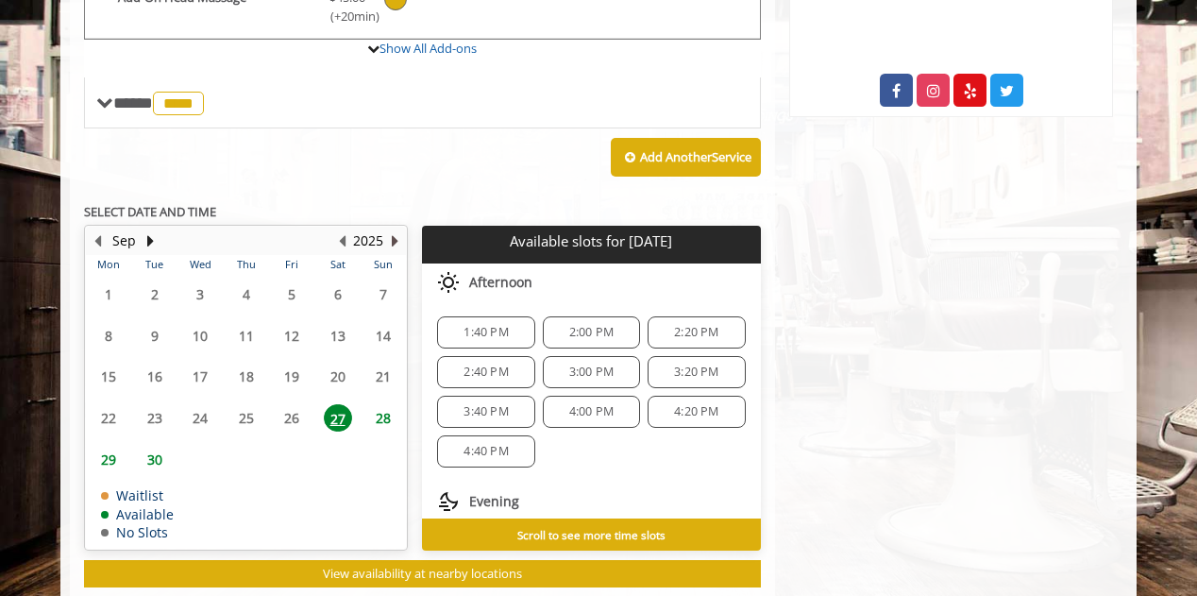
click at [396, 230] on button "Next Year" at bounding box center [394, 240] width 15 height 21
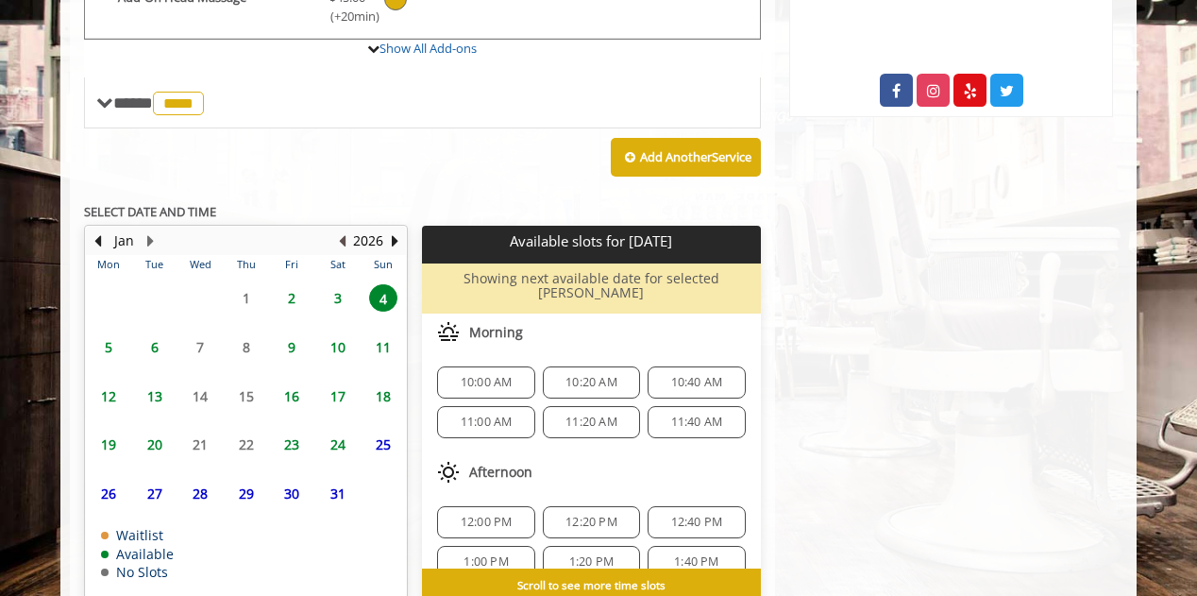
click at [342, 237] on button "Previous Year" at bounding box center [341, 240] width 15 height 21
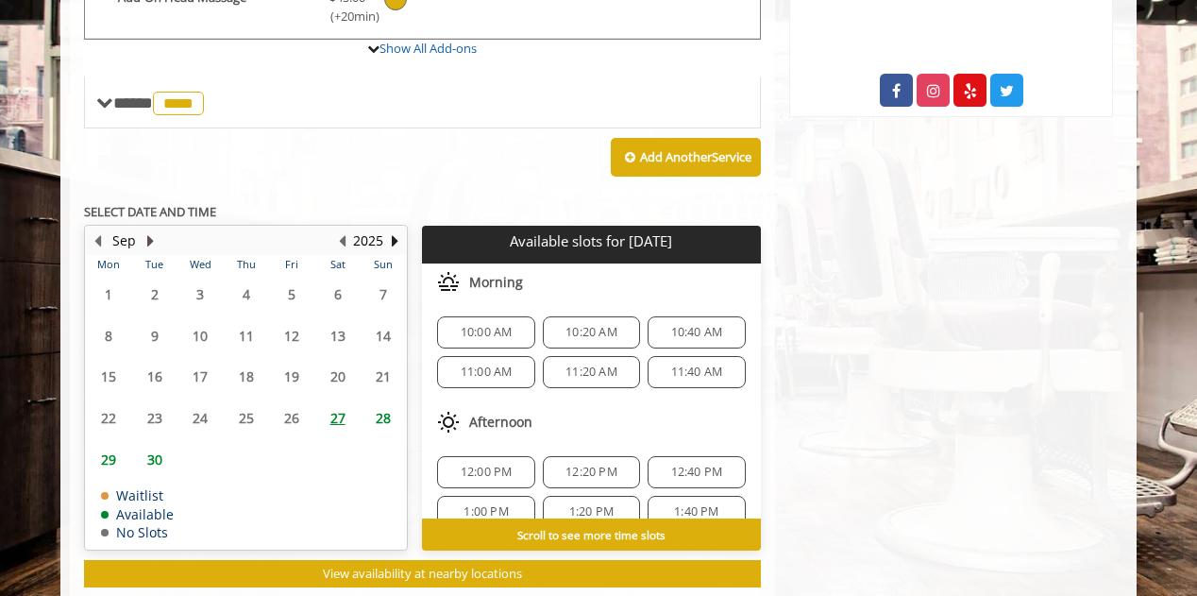
click at [152, 230] on button "Next Month" at bounding box center [150, 240] width 15 height 21
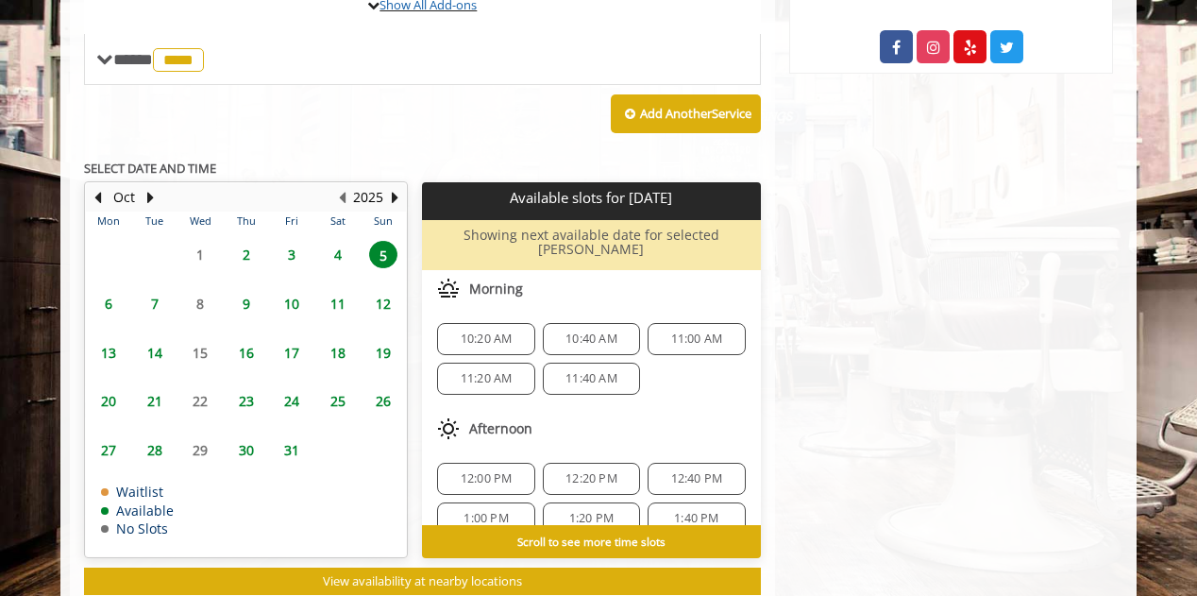
scroll to position [903, 0]
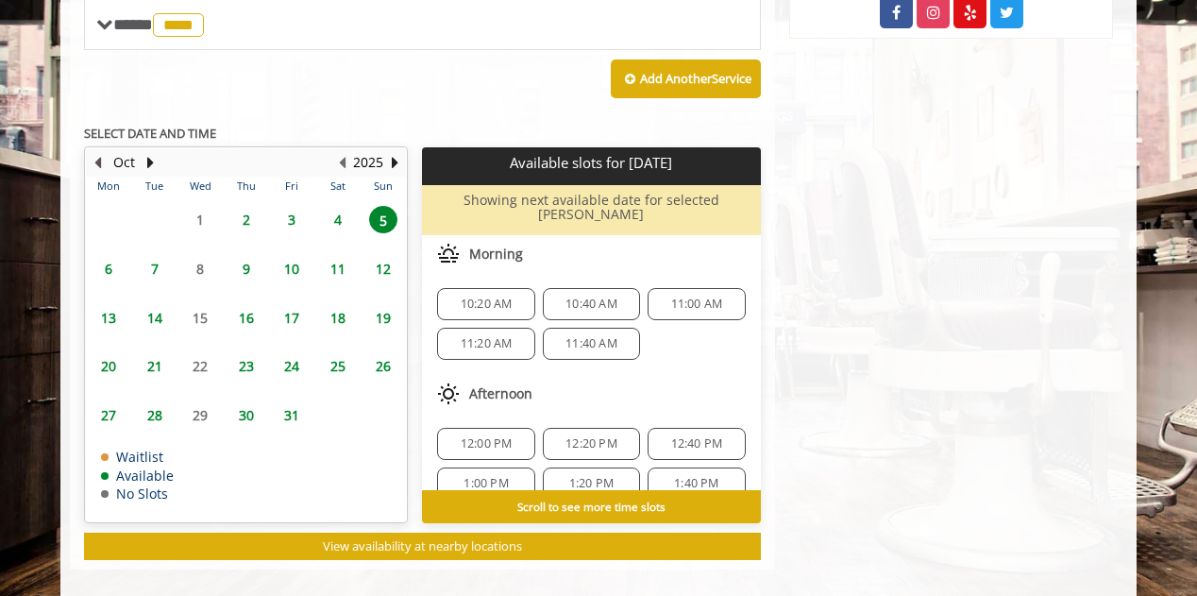
click at [96, 152] on button "Previous Month" at bounding box center [97, 162] width 15 height 21
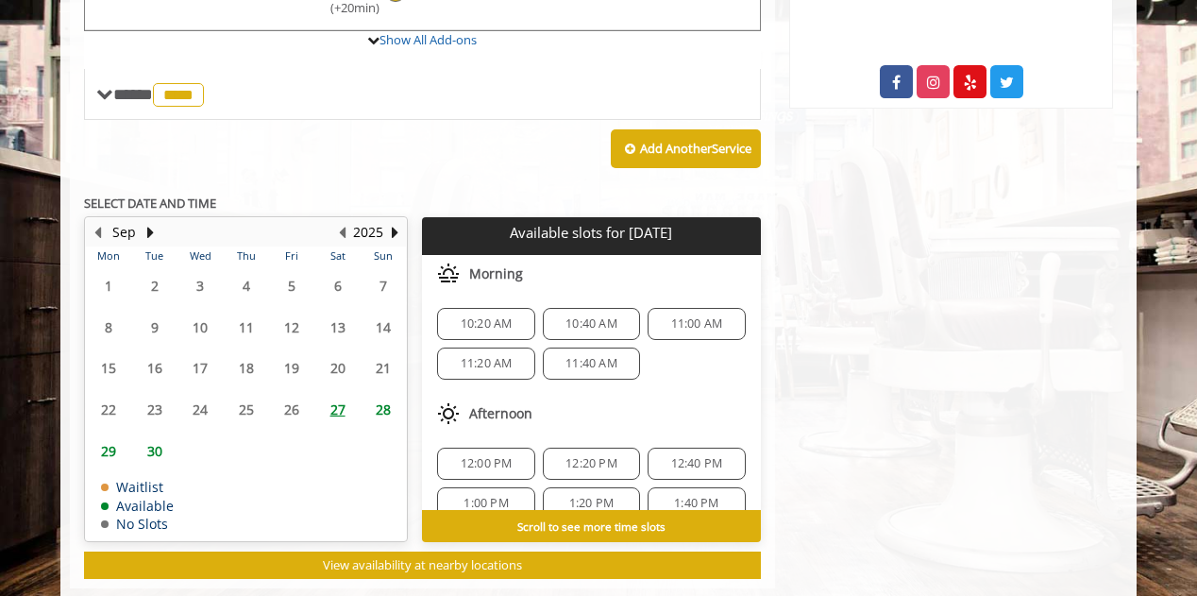
scroll to position [868, 0]
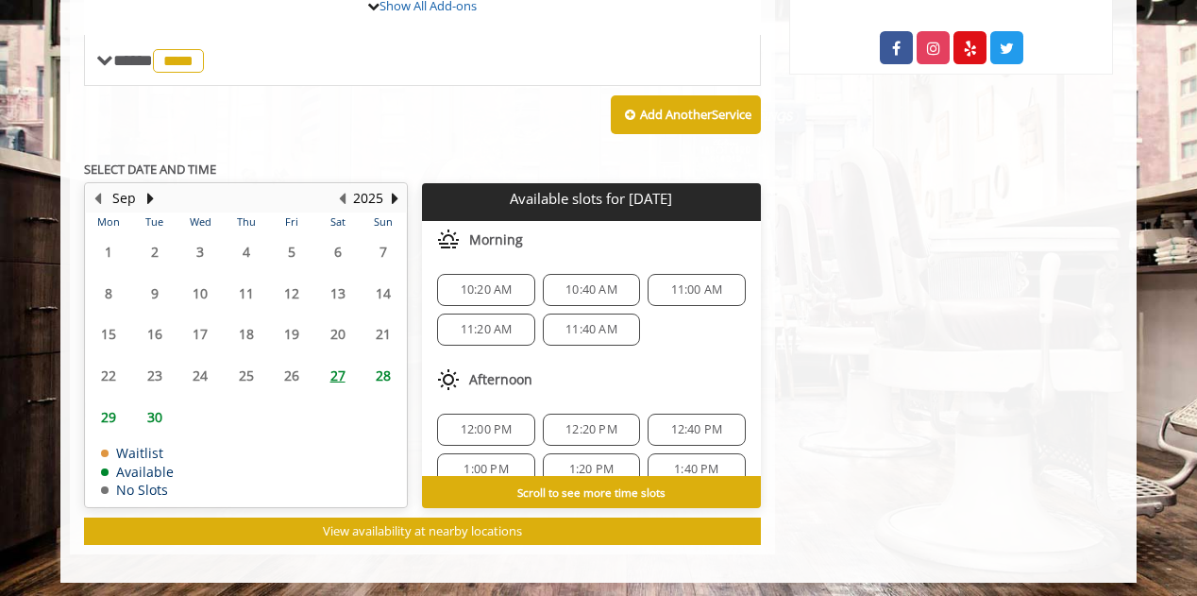
click at [153, 412] on span "30" at bounding box center [155, 416] width 28 height 27
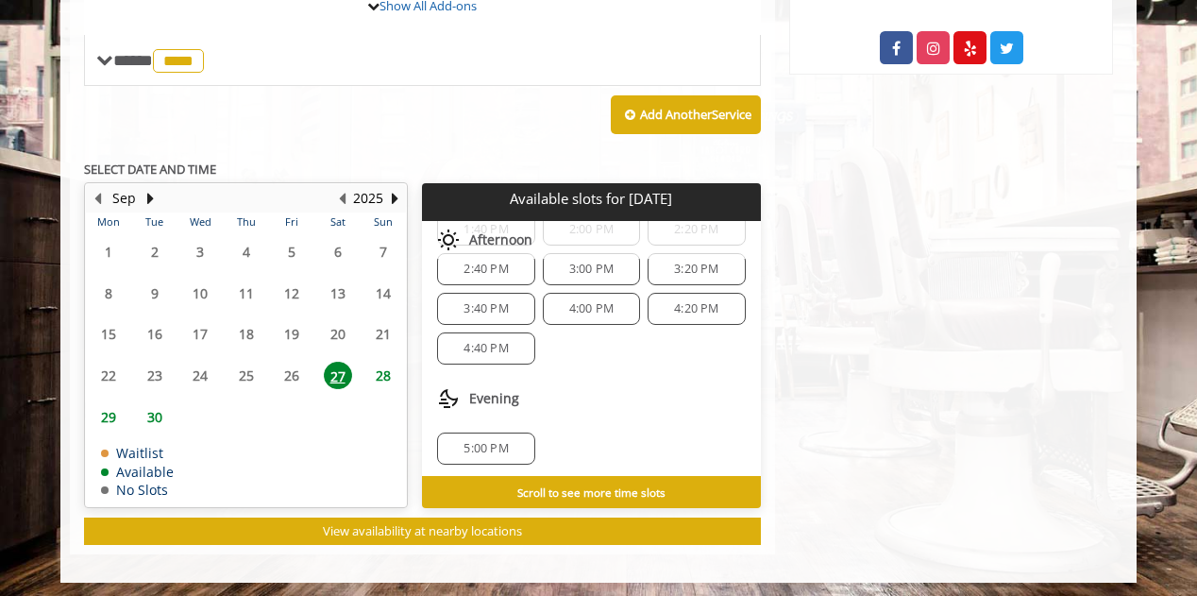
scroll to position [0, 0]
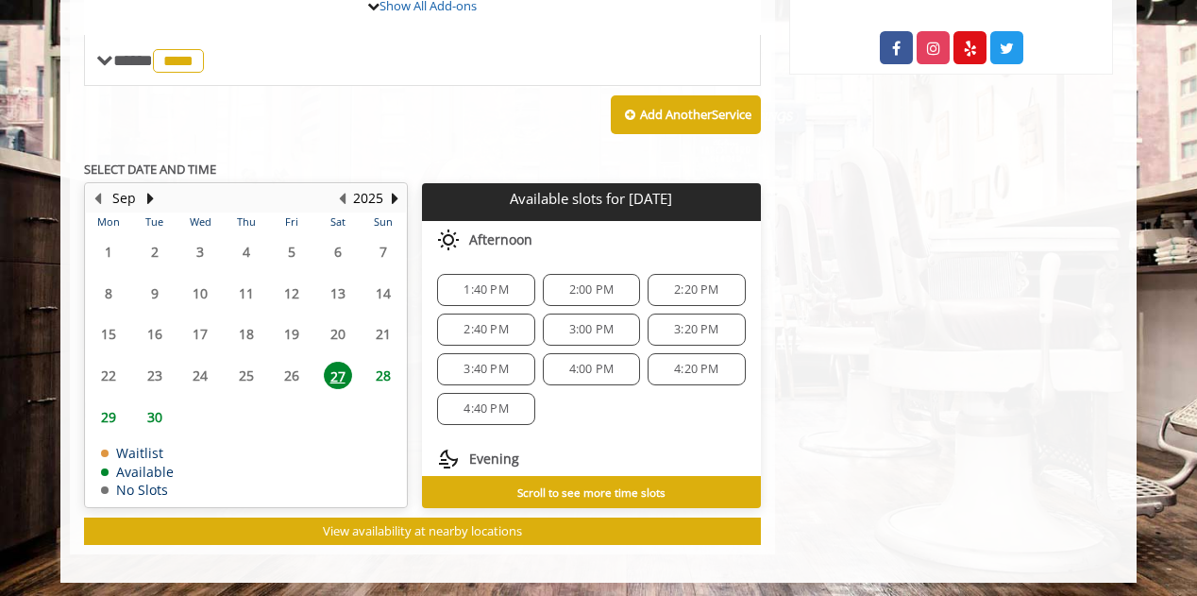
click at [595, 274] on div "2:00 PM" at bounding box center [591, 290] width 97 height 32
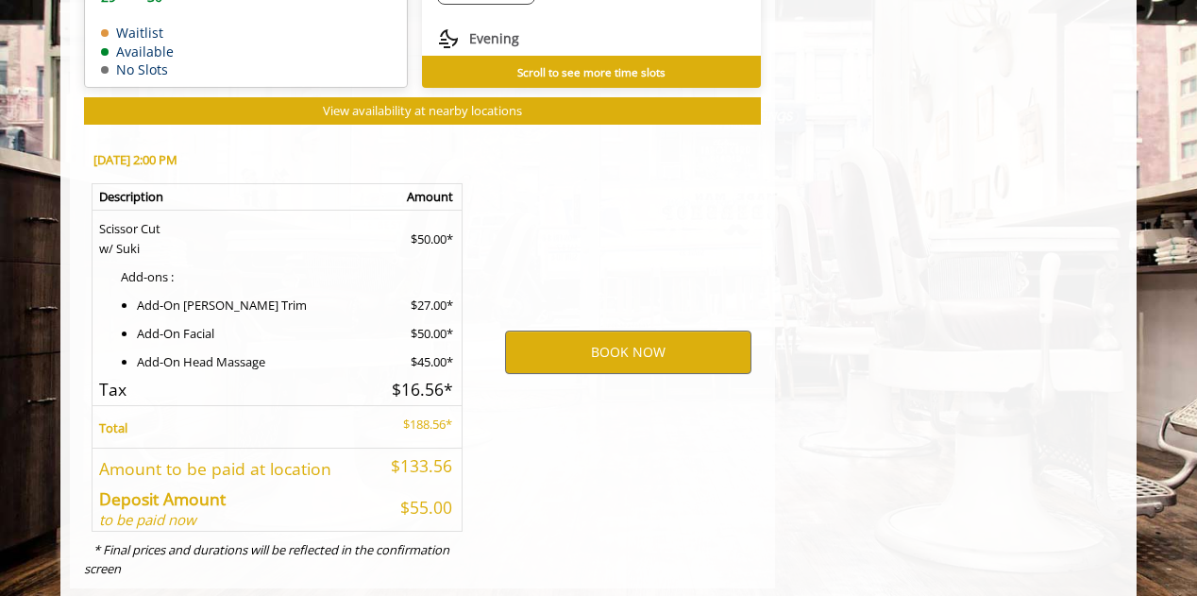
scroll to position [1320, 0]
